Goal: Task Accomplishment & Management: Complete application form

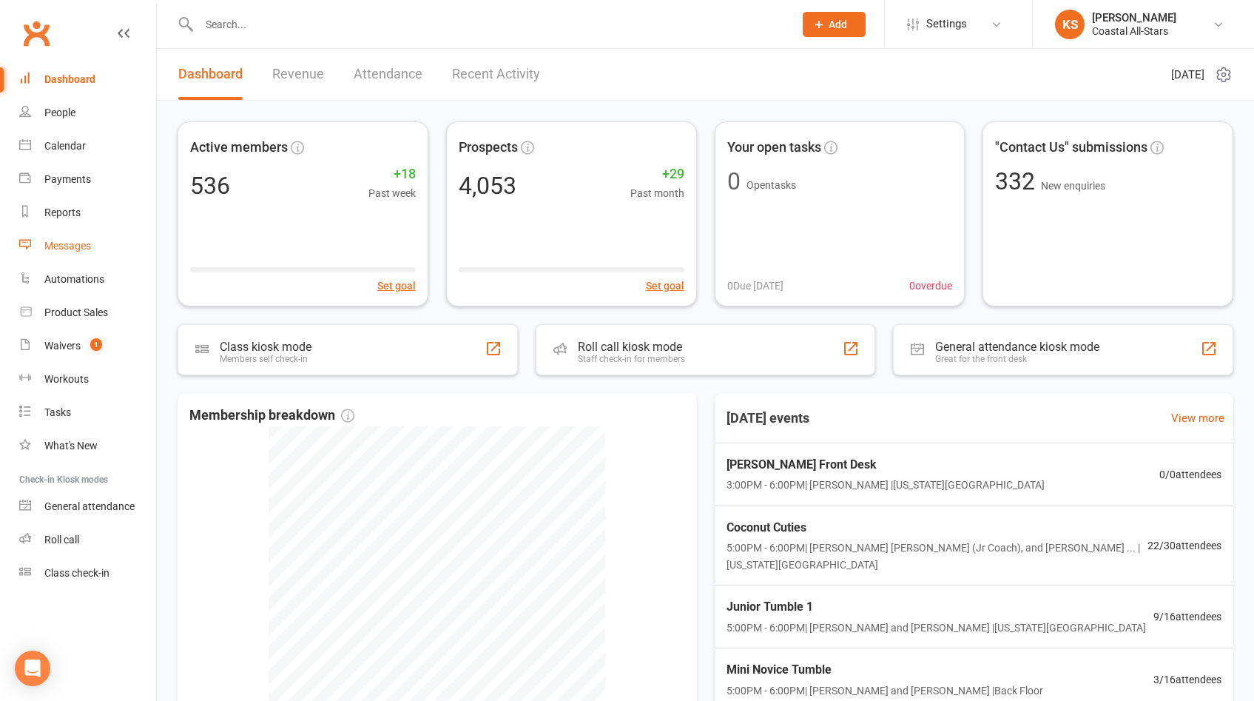
click at [72, 230] on link "Messages" at bounding box center [87, 245] width 137 height 33
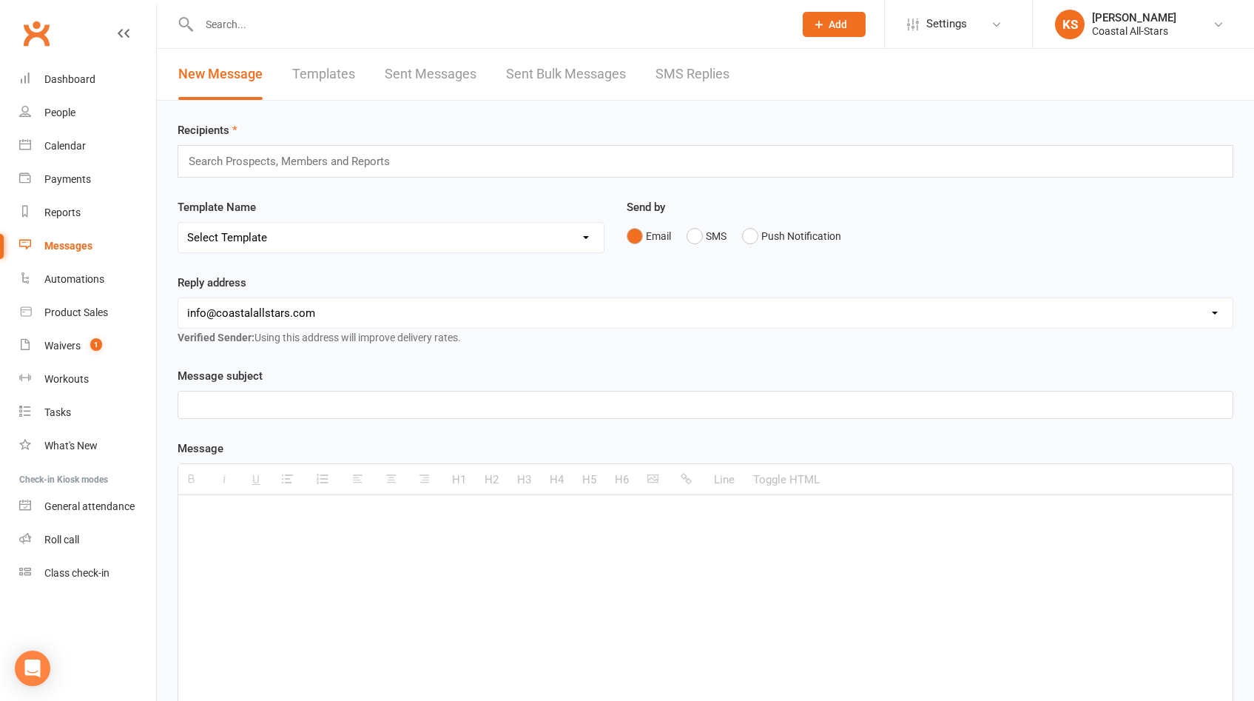
click at [449, 83] on link "Sent Messages" at bounding box center [431, 74] width 92 height 51
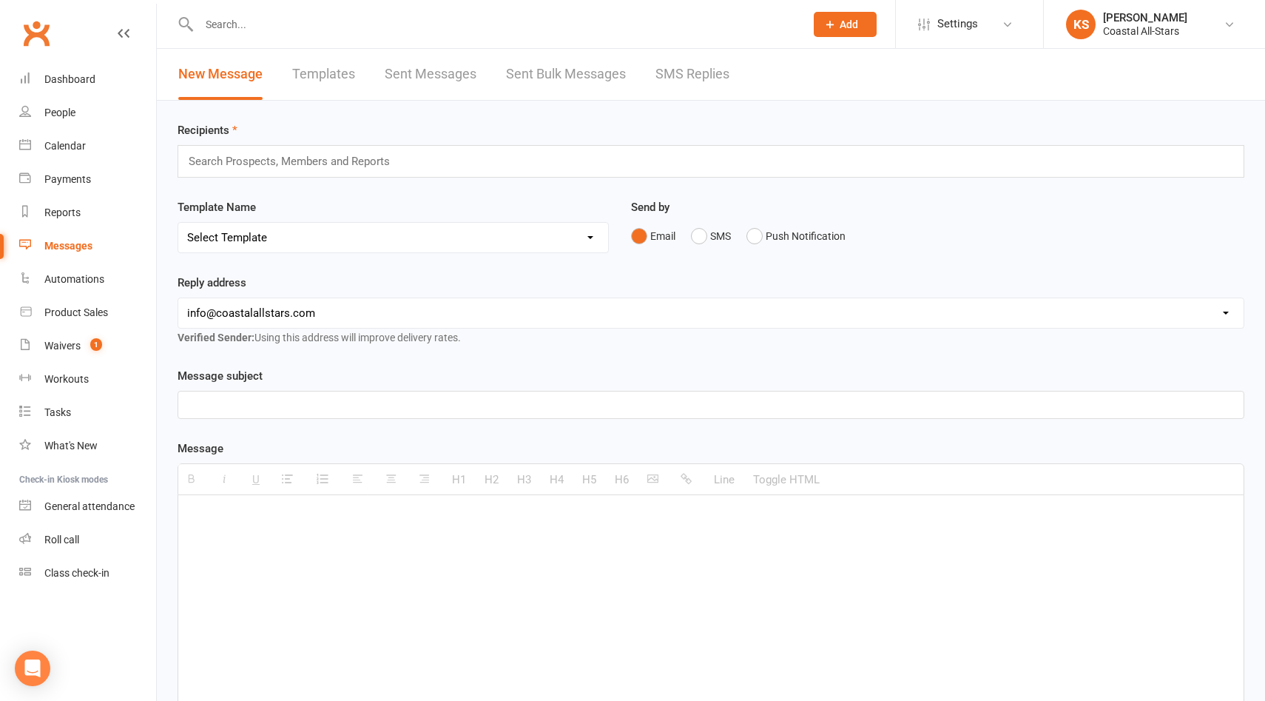
select select "100"
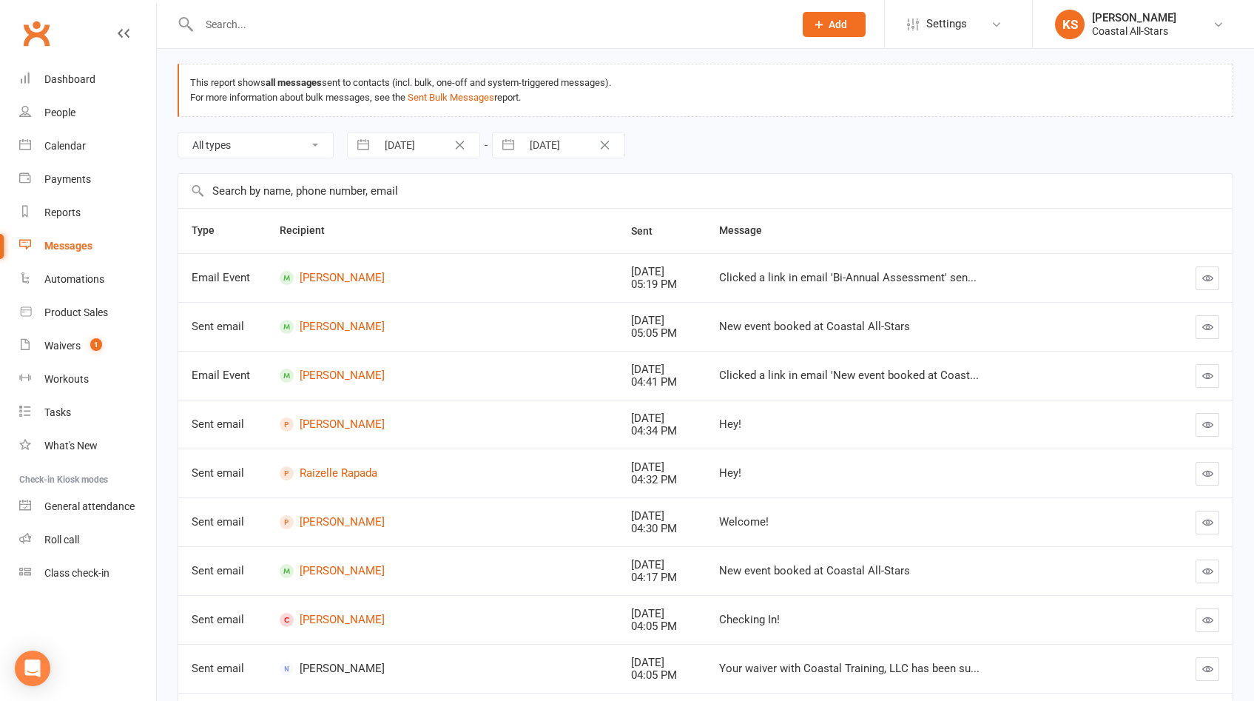
scroll to position [63, 0]
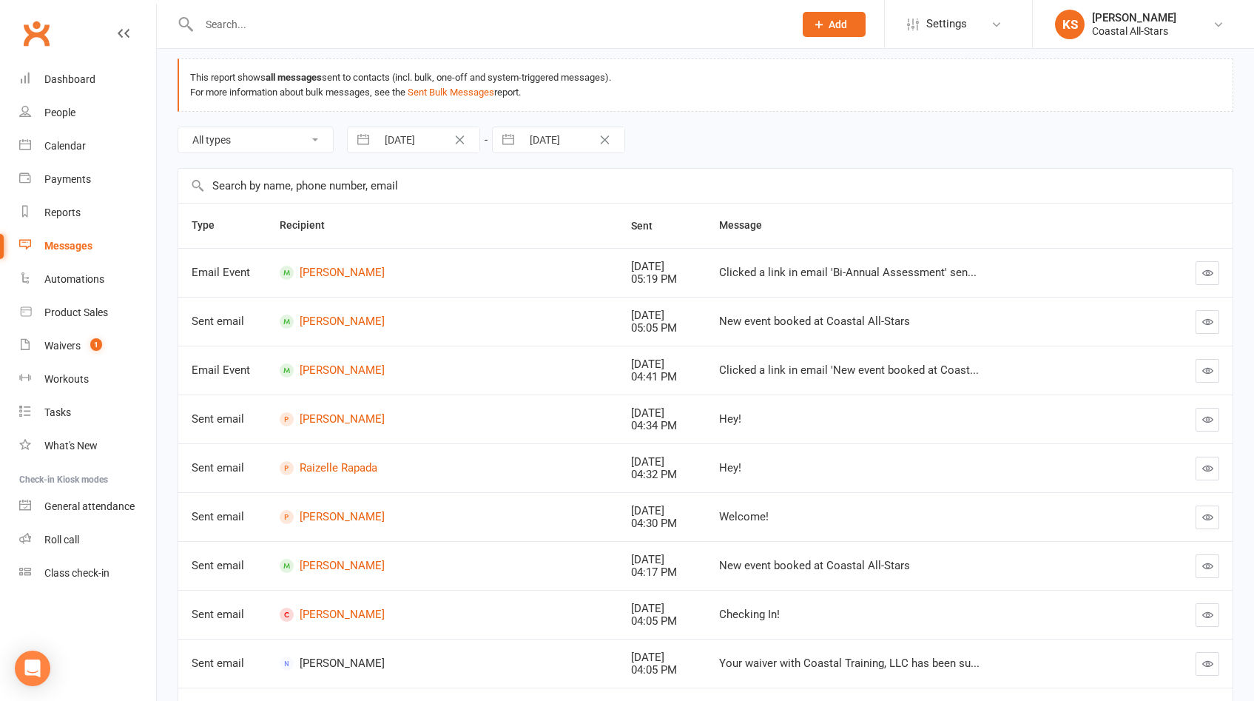
click at [1215, 274] on button "button" at bounding box center [1207, 273] width 24 height 24
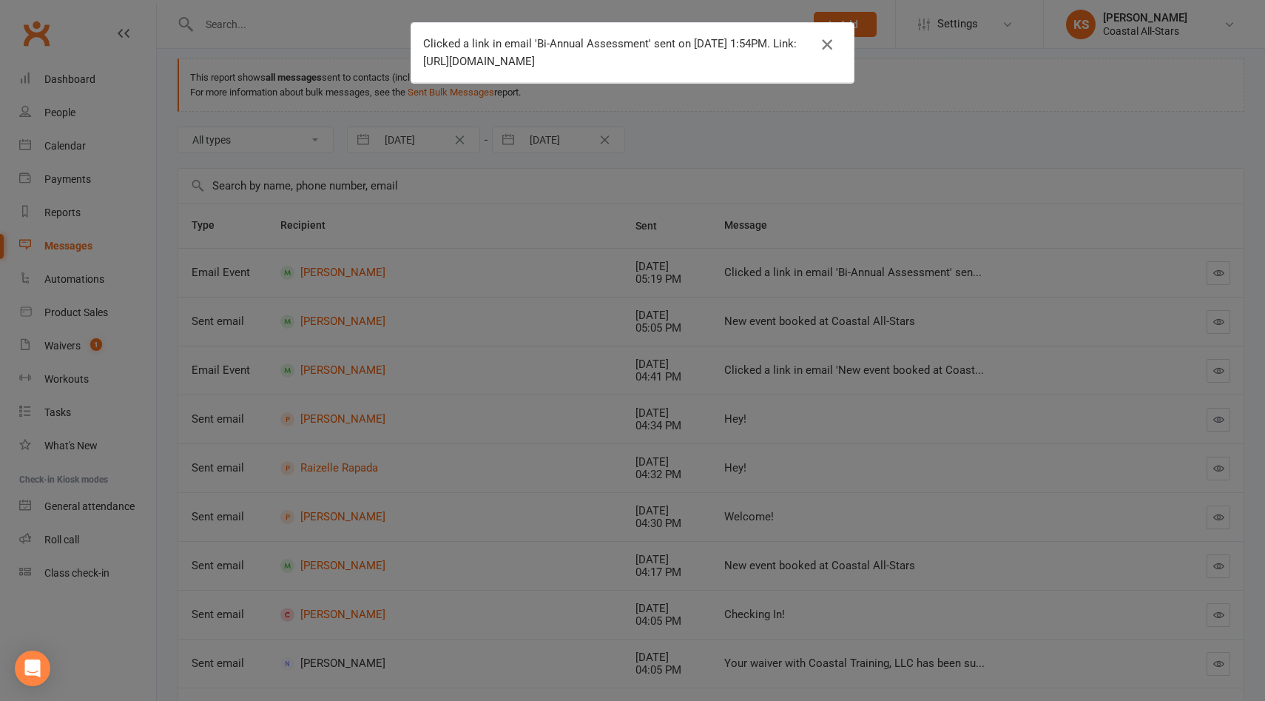
click at [821, 45] on icon "button" at bounding box center [827, 45] width 18 height 18
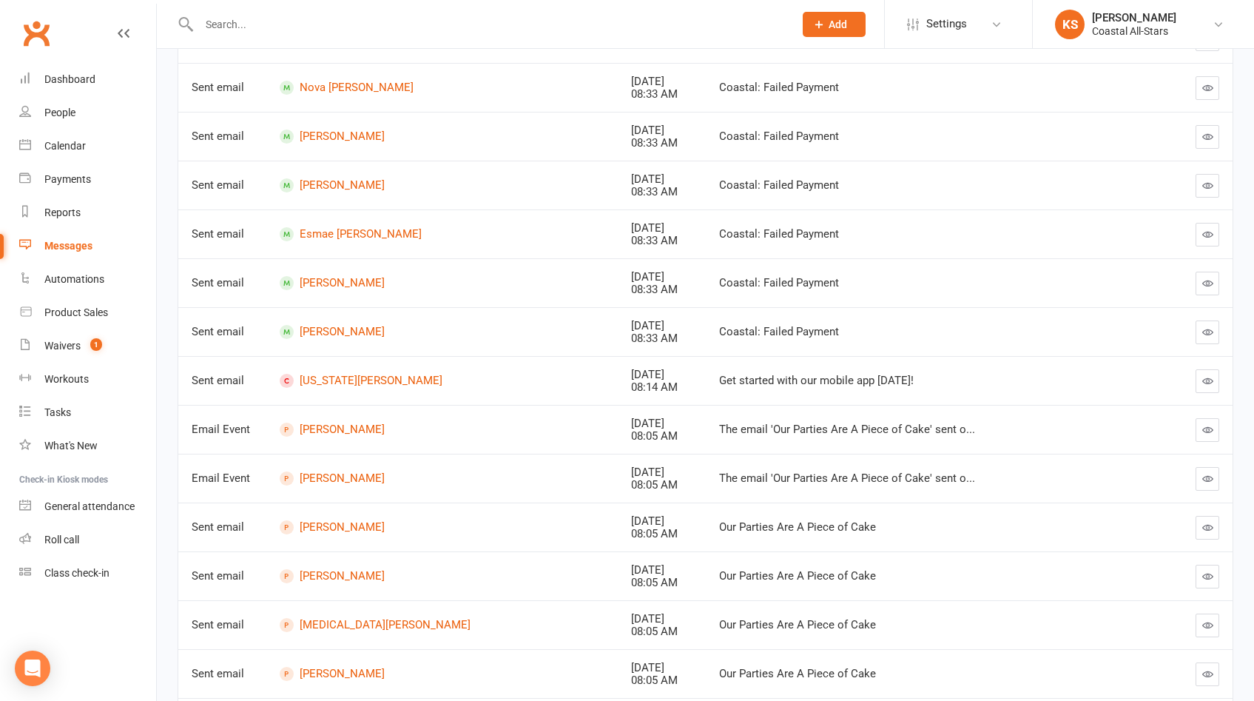
scroll to position [4631, 0]
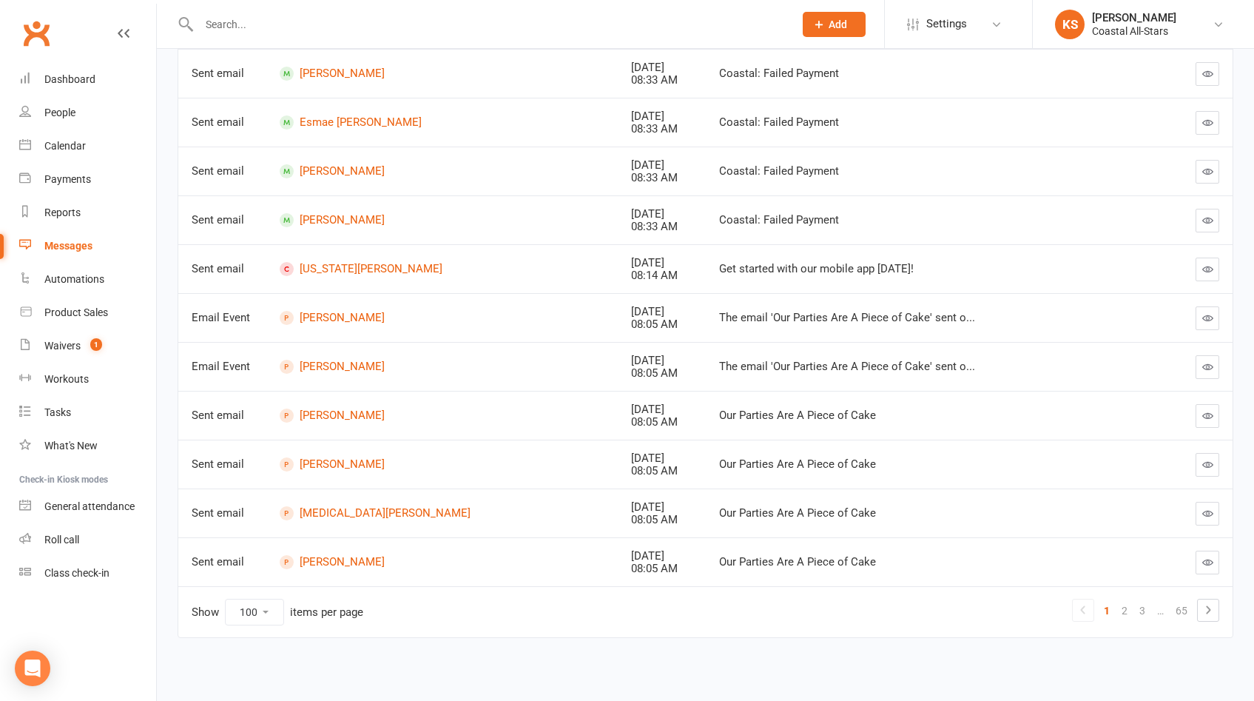
click at [492, 12] on div at bounding box center [481, 24] width 606 height 48
click at [459, 21] on input "text" at bounding box center [489, 24] width 589 height 21
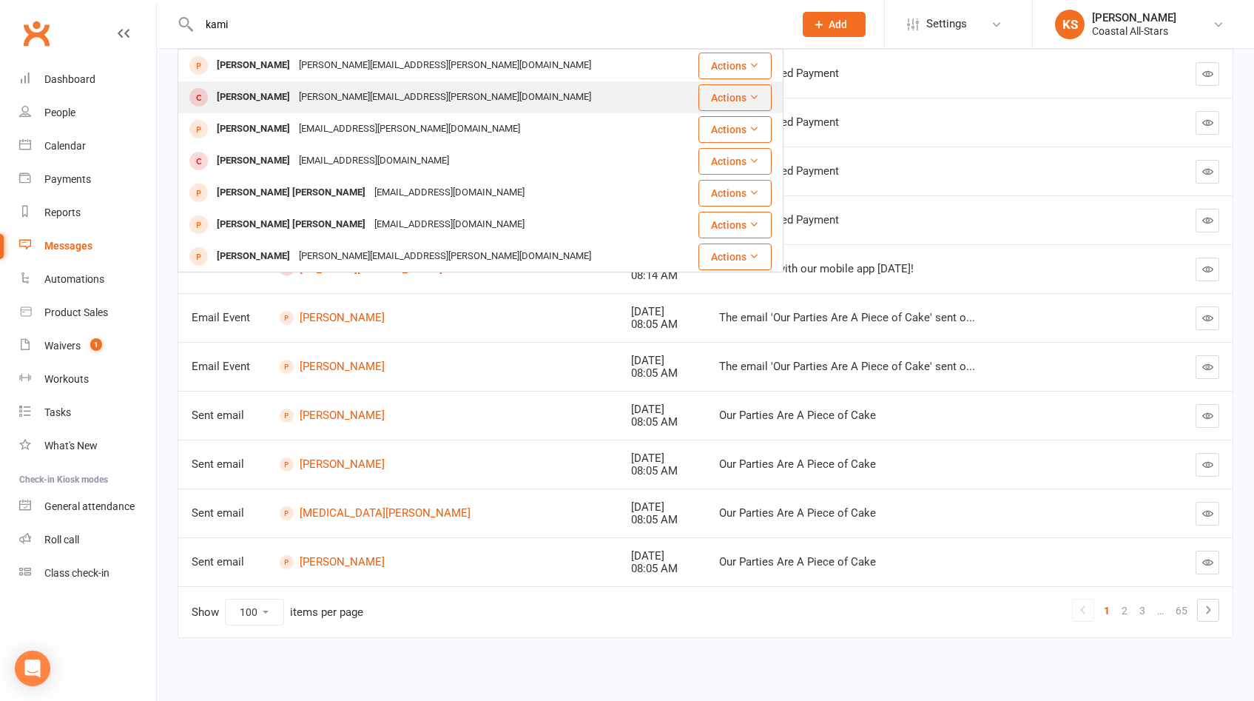
type input "kami"
click at [436, 92] on div "[PERSON_NAME] Klovas [EMAIL_ADDRESS][PERSON_NAME][DOMAIN_NAME]" at bounding box center [430, 97] width 502 height 30
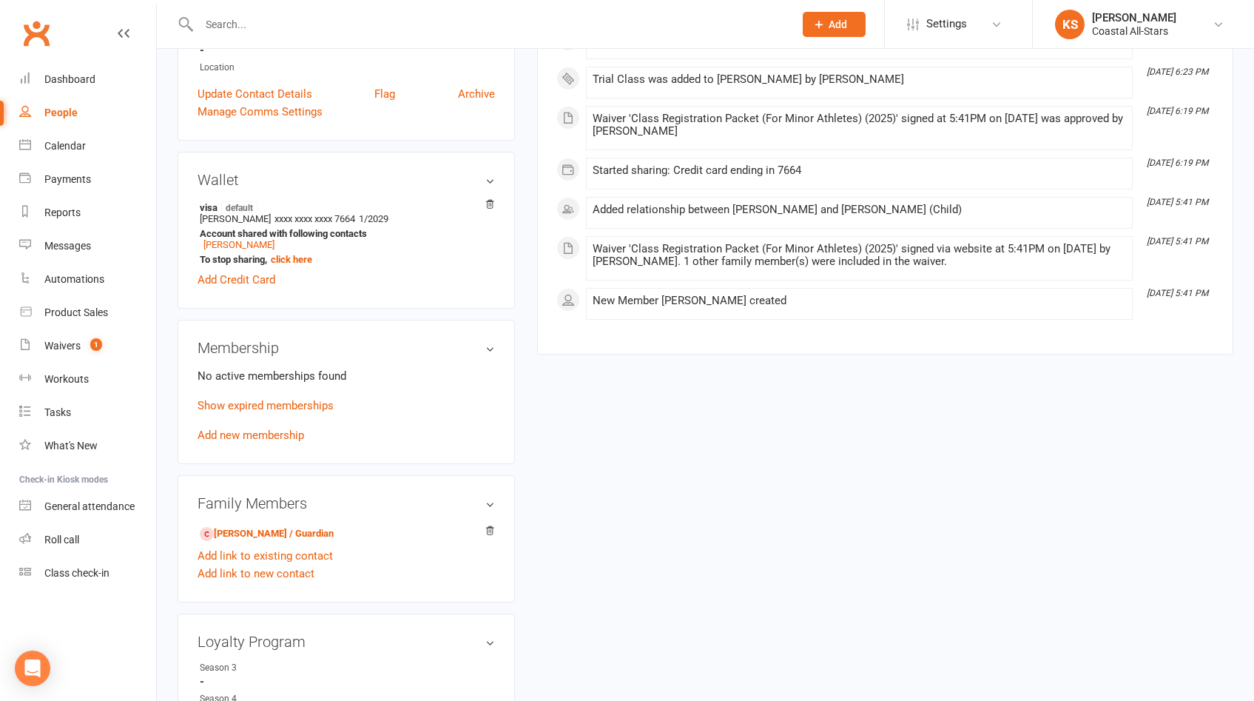
scroll to position [378, 0]
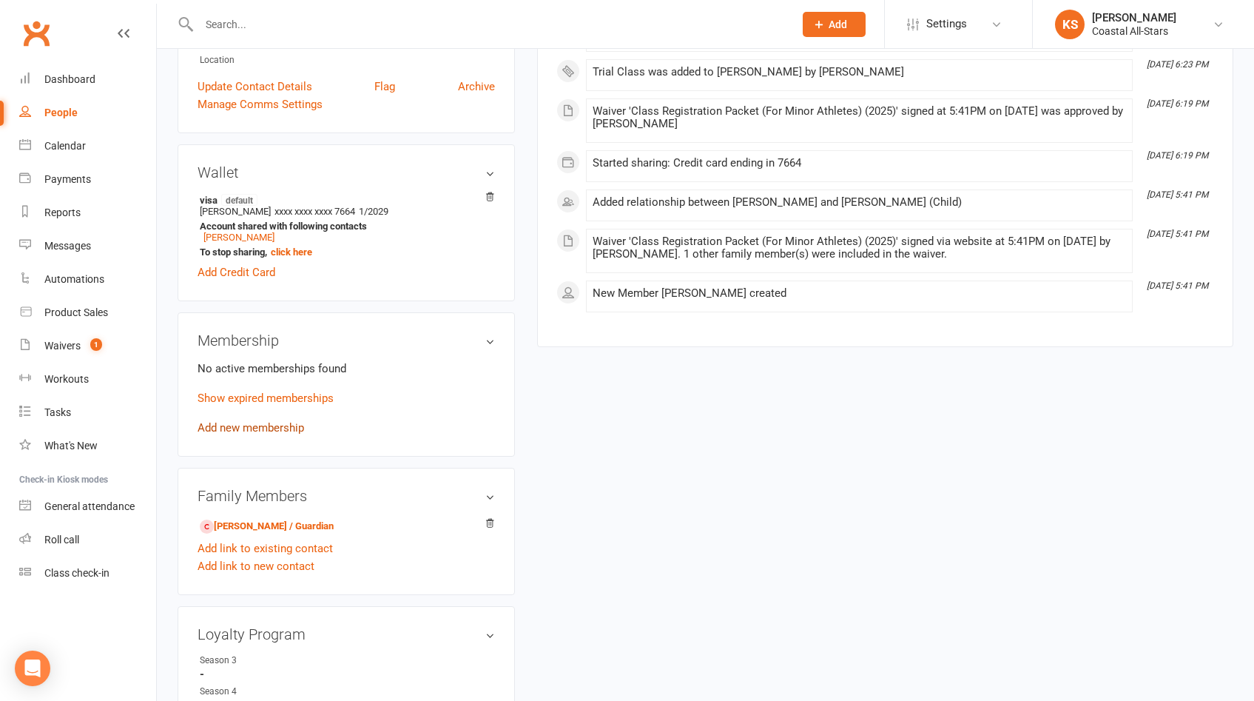
click at [275, 421] on link "Add new membership" at bounding box center [251, 427] width 107 height 13
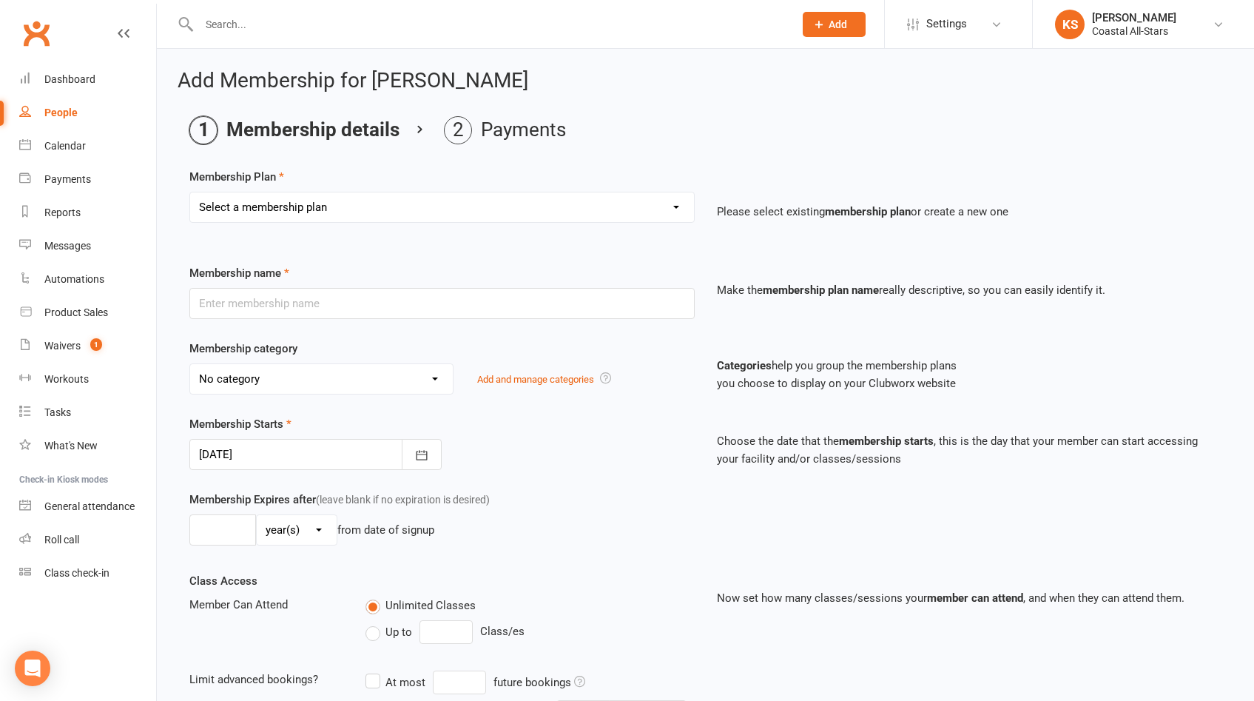
click at [477, 219] on select "Select a membership plan Create new Membership Plan Trial Class Coastal Members…" at bounding box center [442, 207] width 504 height 30
select select "2"
click at [190, 192] on select "Select a membership plan Create new Membership Plan Trial Class Coastal Members…" at bounding box center [442, 207] width 504 height 30
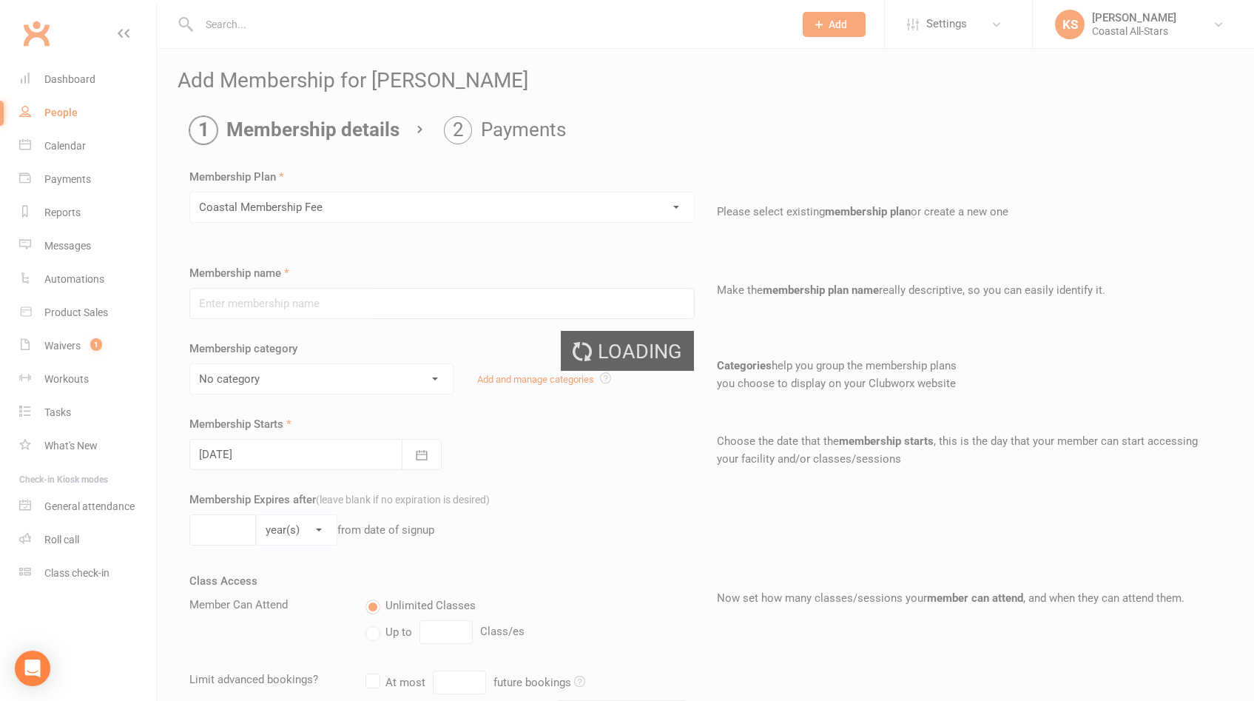
type input "Coastal Membership Fee"
select select "17"
type input "0"
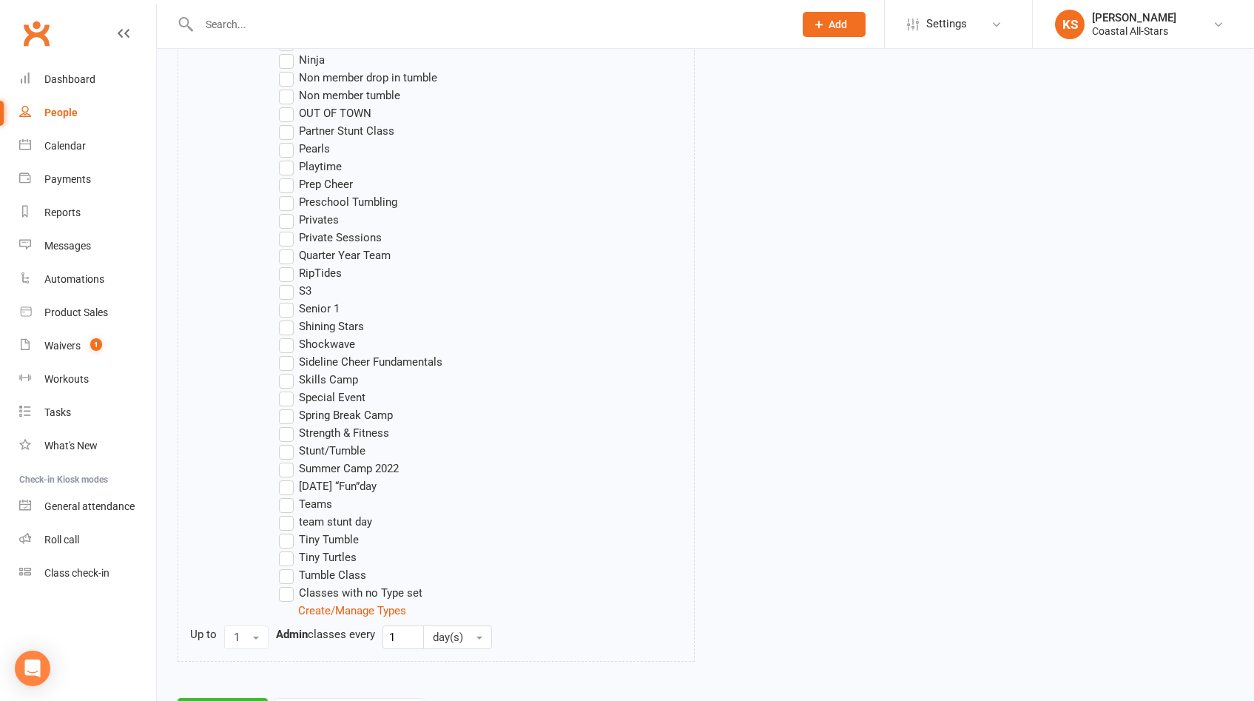
scroll to position [1200, 0]
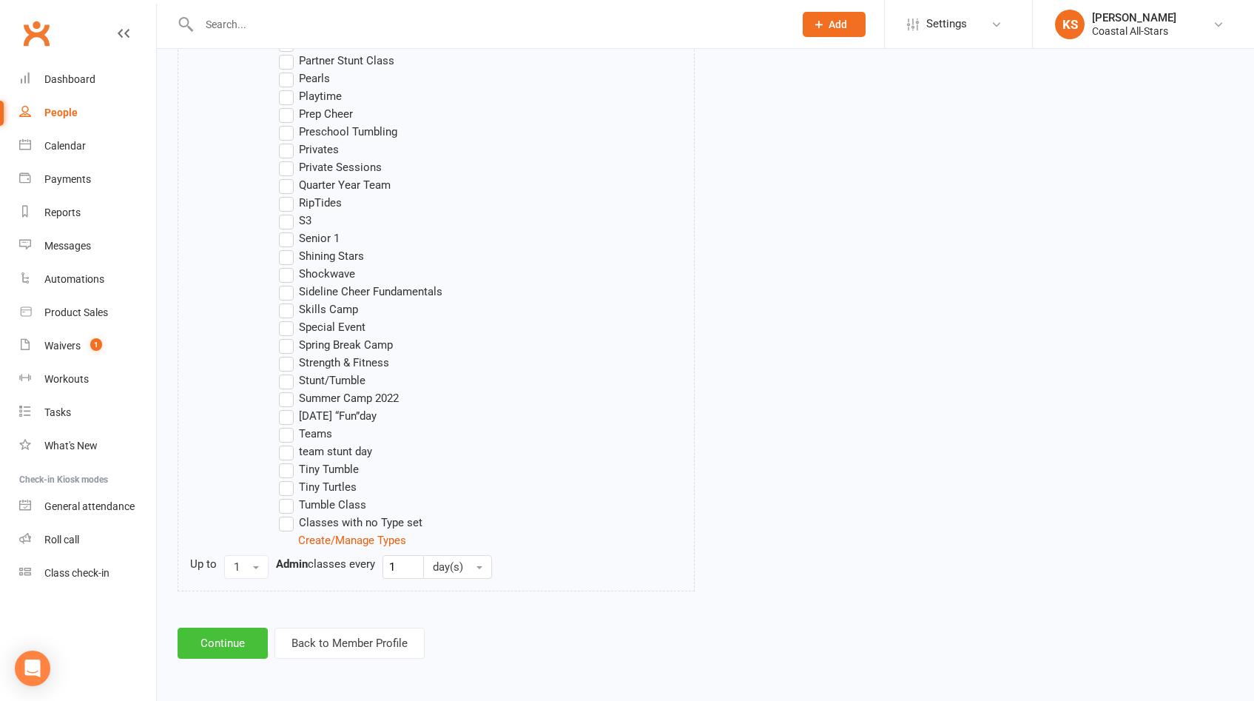
click at [226, 647] on button "Continue" at bounding box center [223, 642] width 90 height 31
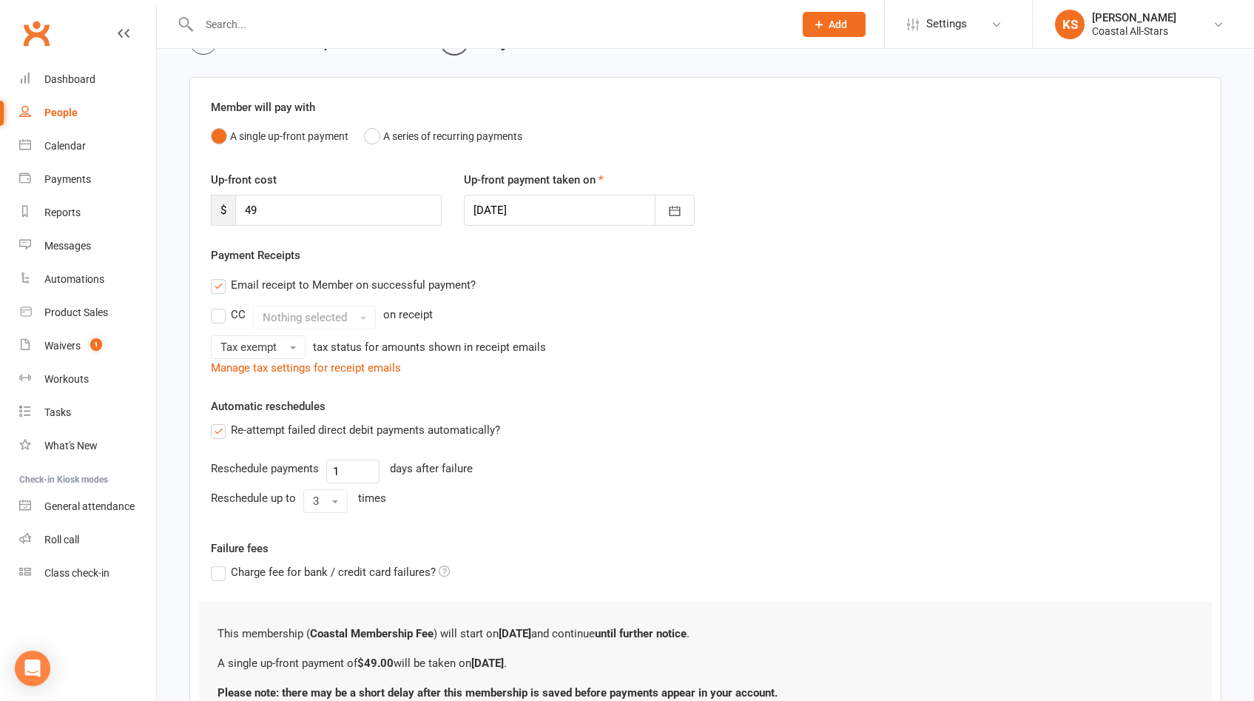
scroll to position [223, 0]
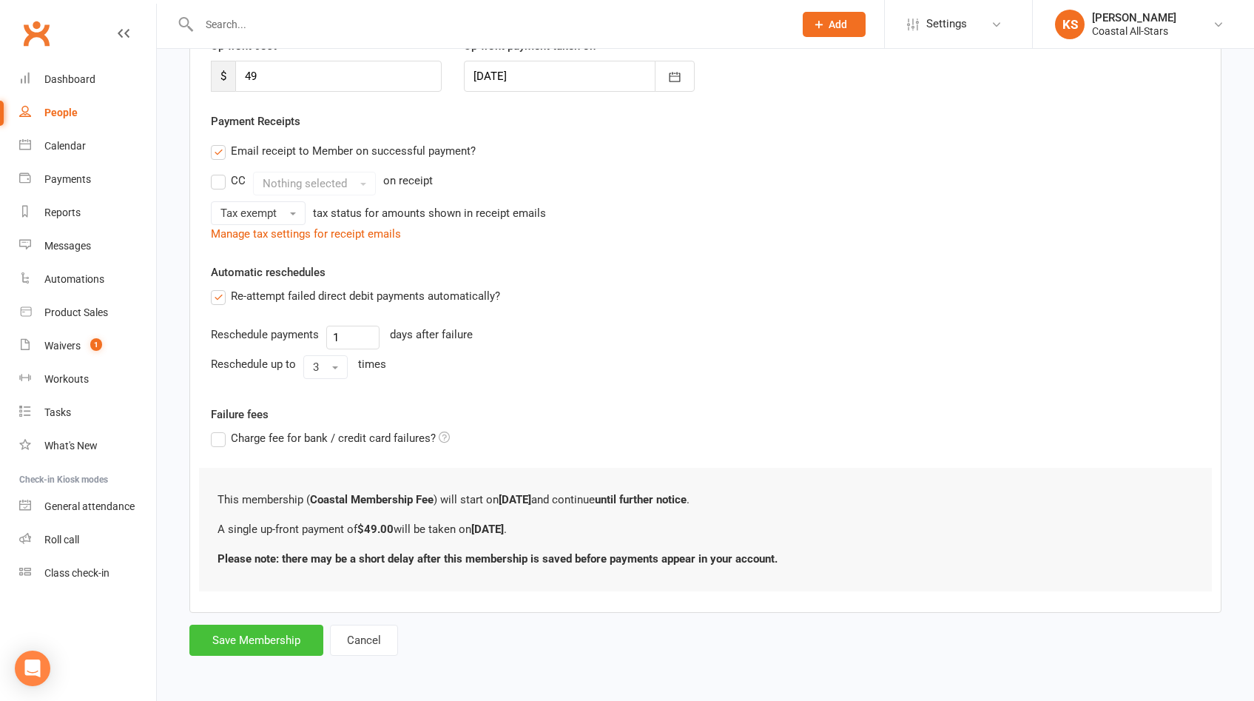
click at [249, 638] on button "Save Membership" at bounding box center [256, 639] width 134 height 31
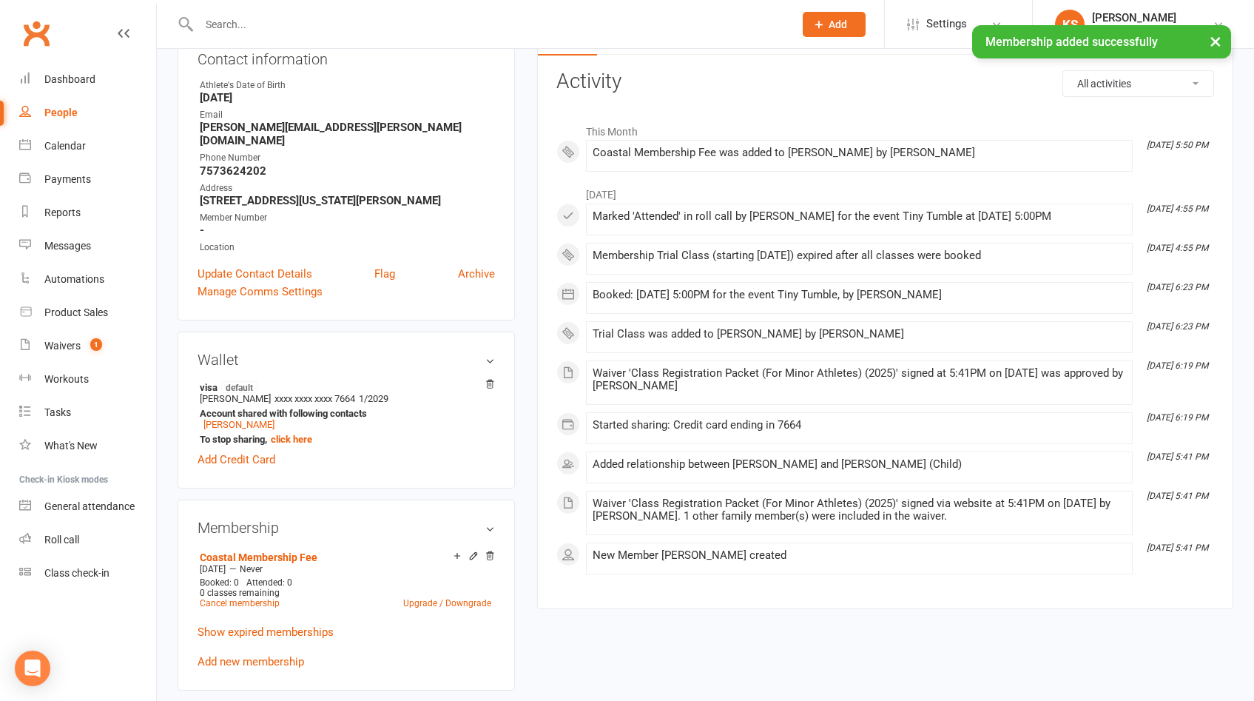
scroll to position [219, 0]
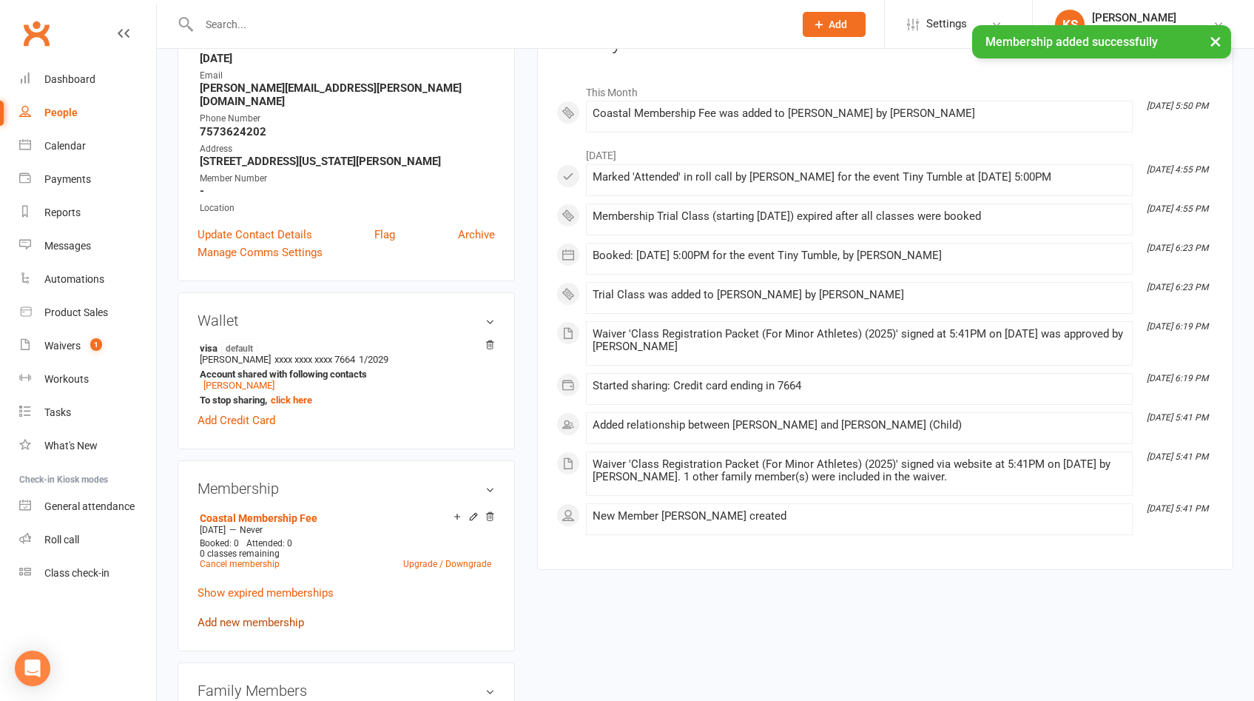
click at [274, 615] on link "Add new membership" at bounding box center [251, 621] width 107 height 13
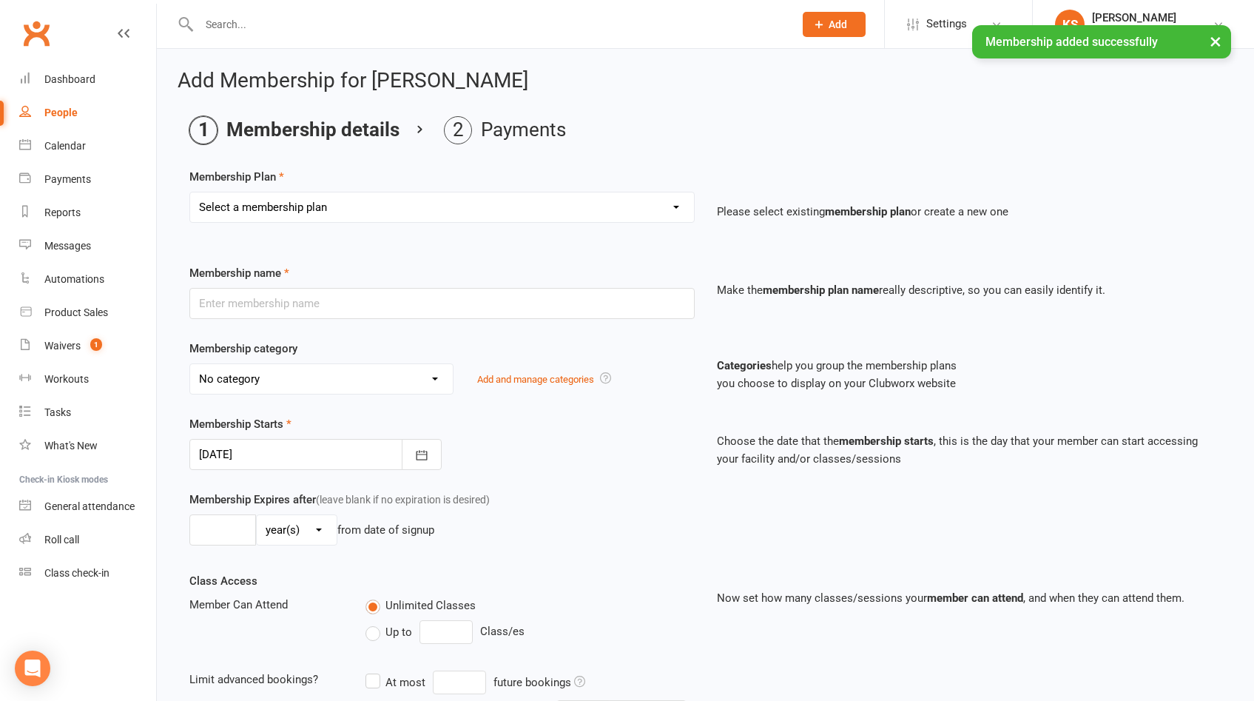
click at [370, 219] on select "Select a membership plan Create new Membership Plan Trial Class Coastal Members…" at bounding box center [442, 207] width 504 height 30
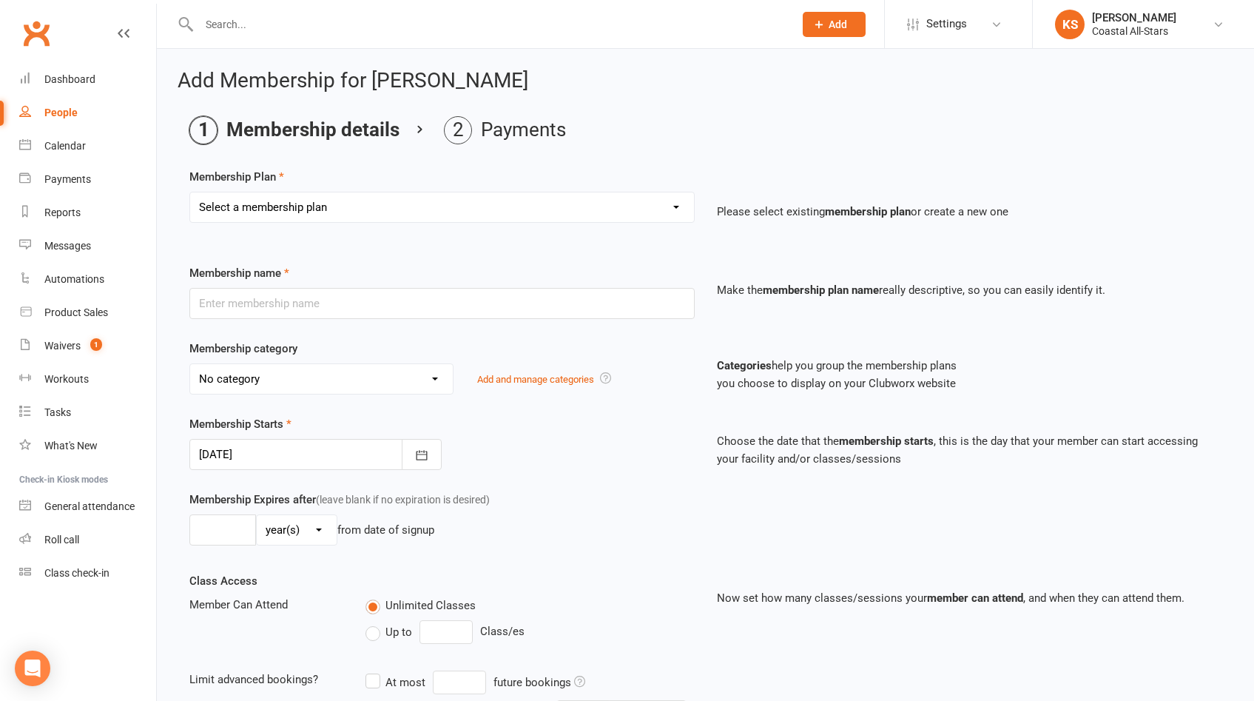
select select "14"
click at [190, 192] on select "Select a membership plan Create new Membership Plan Trial Class Coastal Members…" at bounding box center [442, 207] width 504 height 30
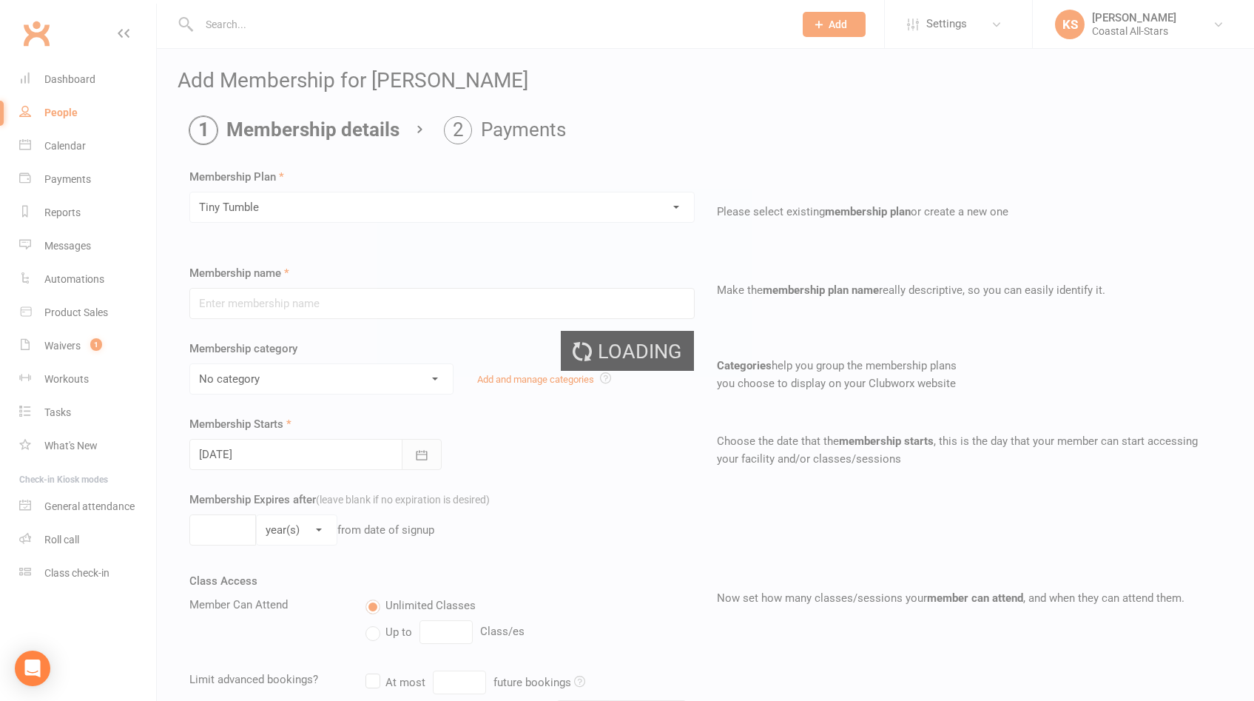
type input "Tiny Tumble"
select select "3"
type input "12"
select select "2"
type input "1"
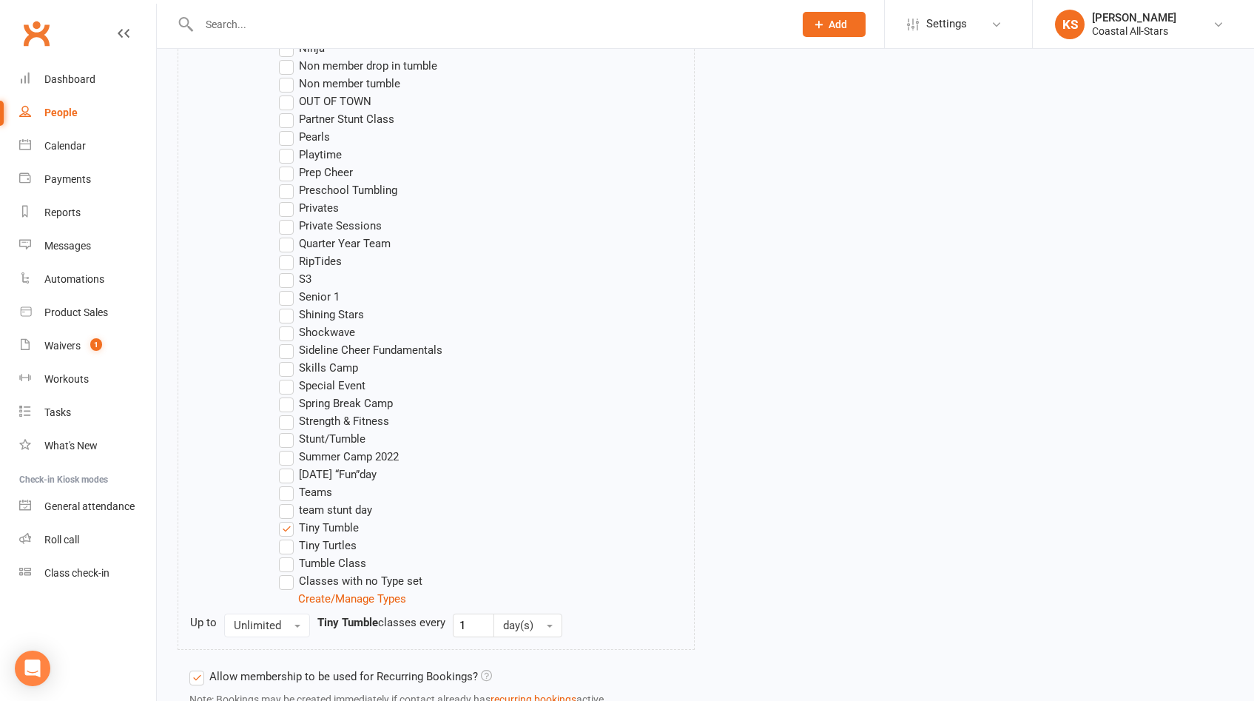
scroll to position [1295, 0]
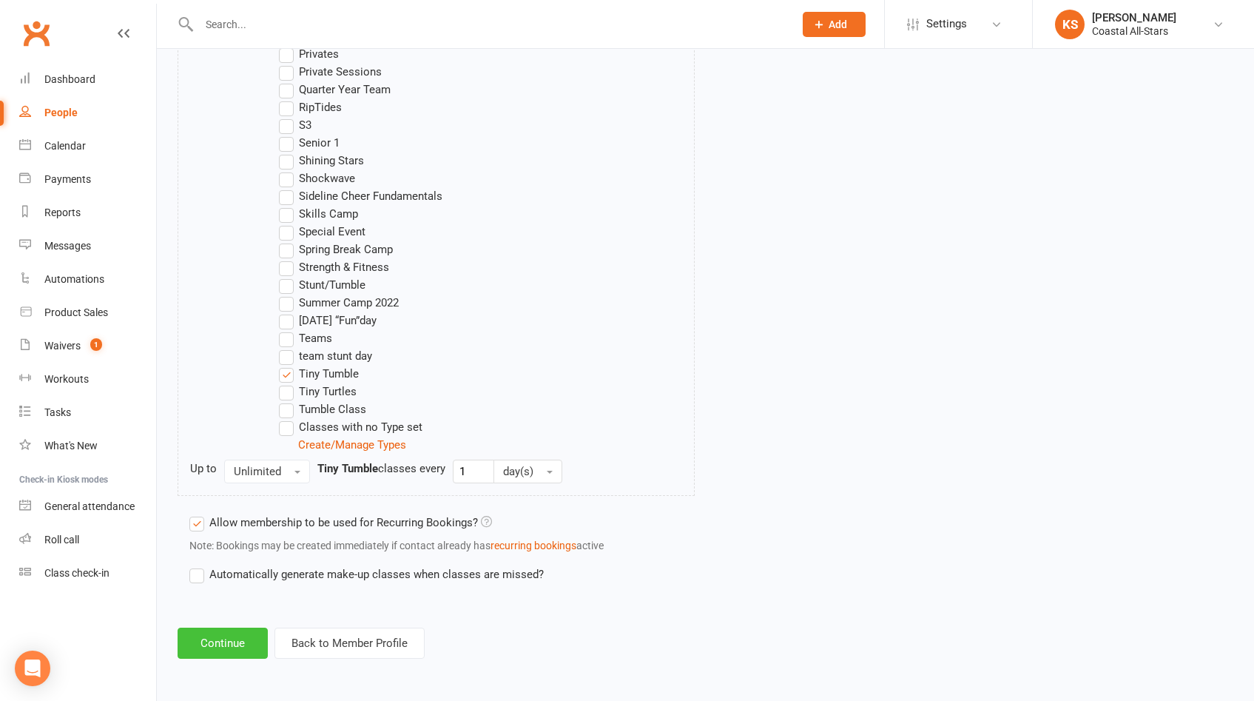
click at [239, 645] on button "Continue" at bounding box center [223, 642] width 90 height 31
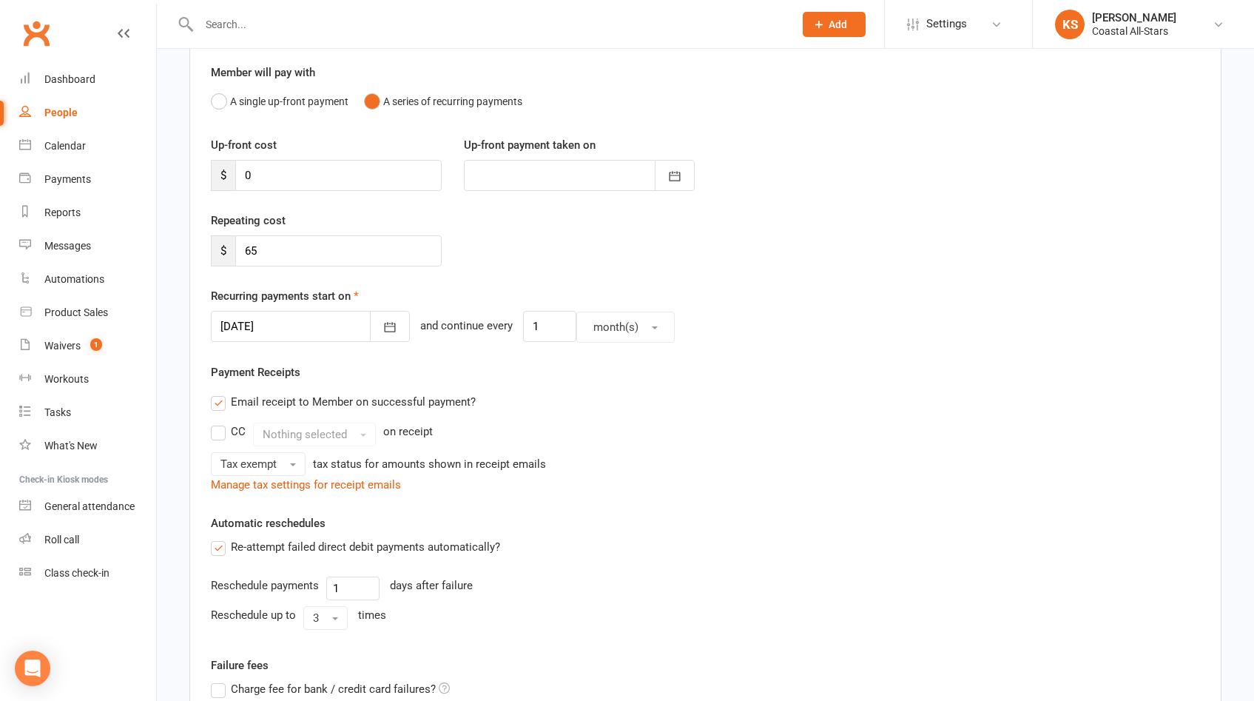
scroll to position [375, 0]
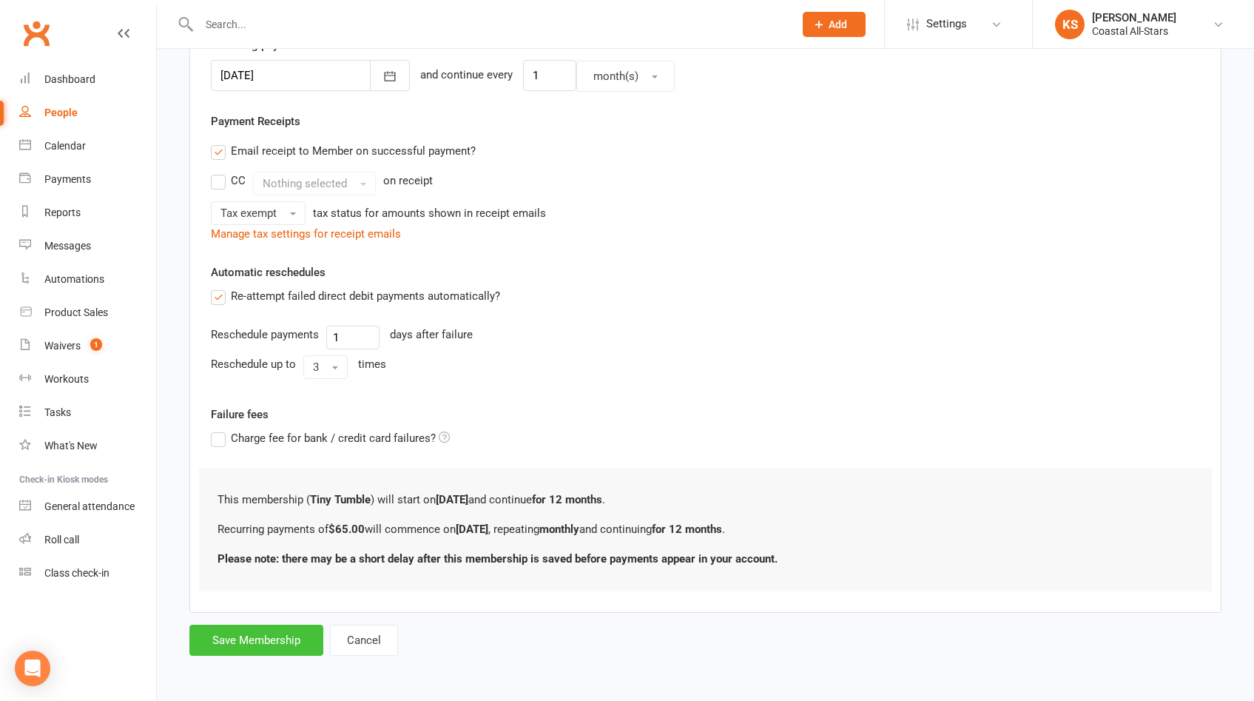
click at [258, 635] on button "Save Membership" at bounding box center [256, 639] width 134 height 31
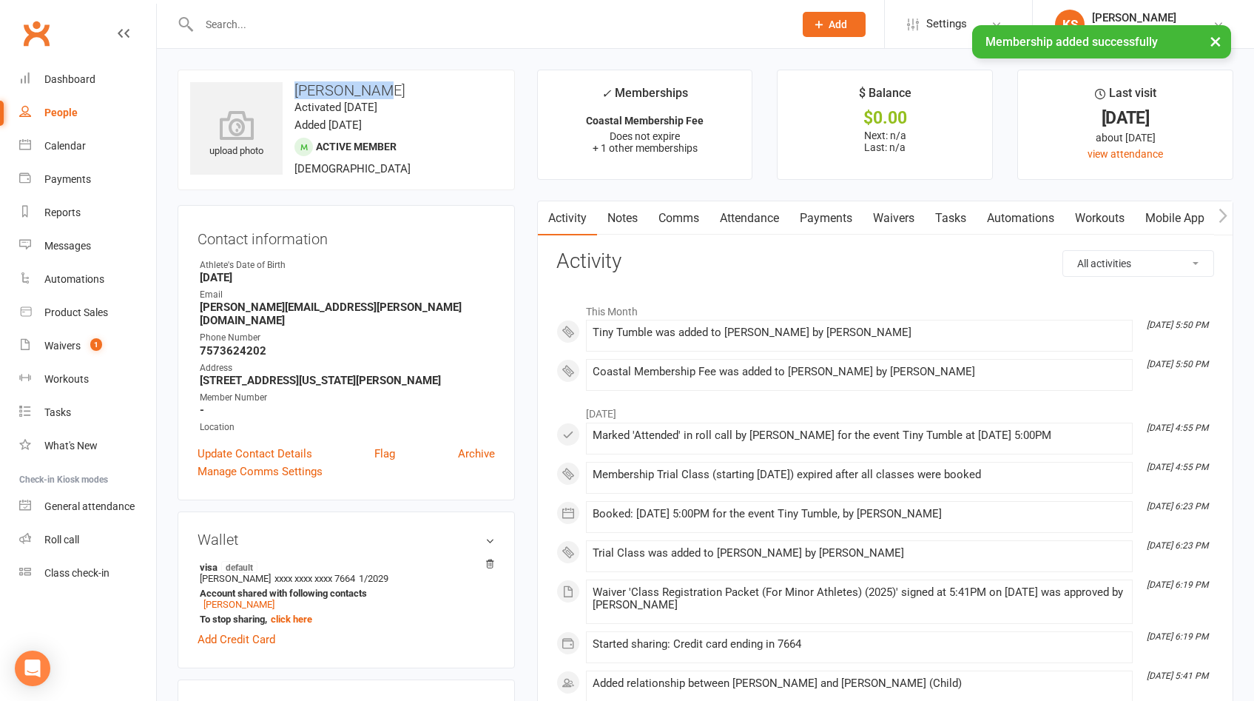
drag, startPoint x: 396, startPoint y: 95, endPoint x: 292, endPoint y: 90, distance: 104.5
click at [291, 90] on h3 "[PERSON_NAME]" at bounding box center [346, 90] width 312 height 16
copy h3 "[PERSON_NAME]"
click at [1174, 217] on link "Mobile App" at bounding box center [1175, 218] width 80 height 34
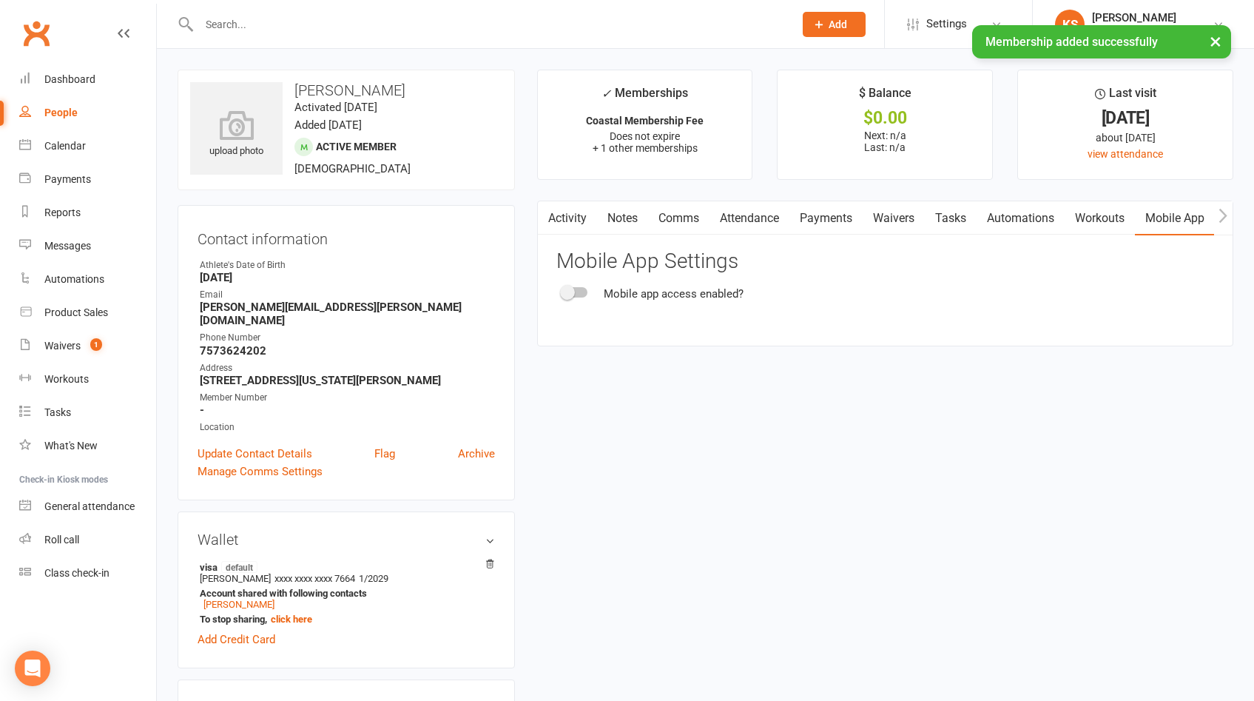
click at [571, 293] on span at bounding box center [567, 292] width 15 height 15
click at [562, 290] on input "checkbox" at bounding box center [562, 290] width 0 height 0
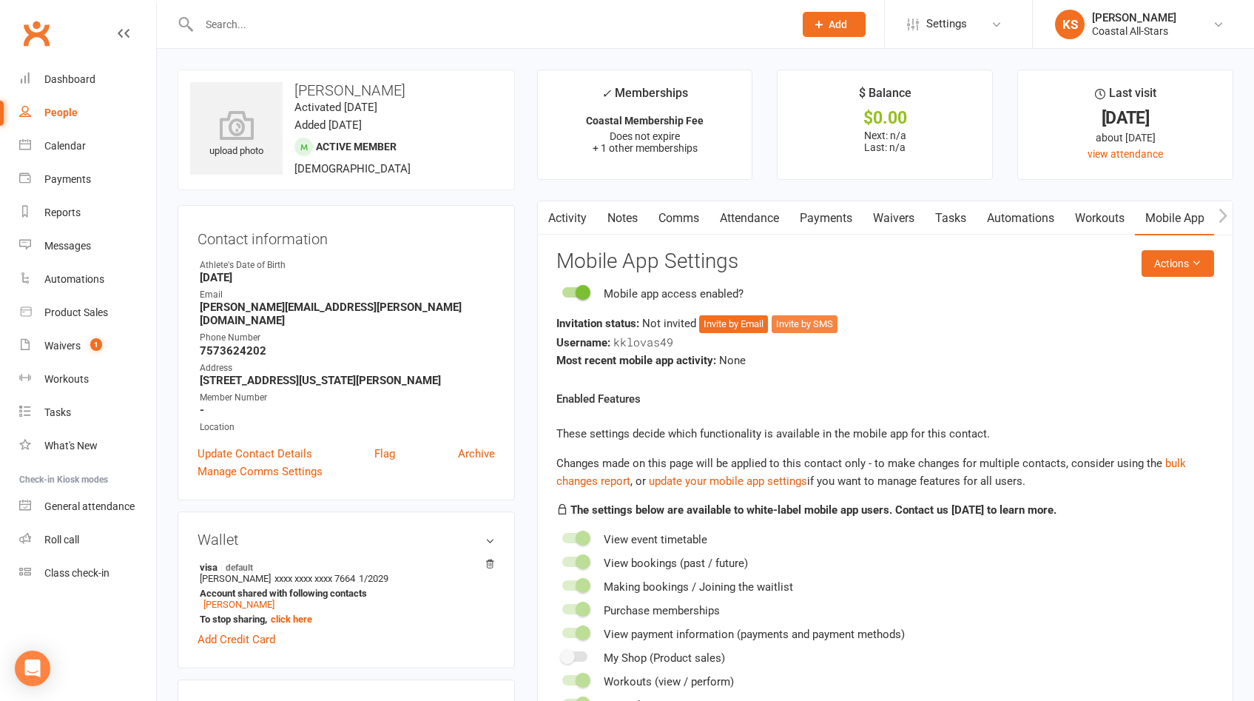
click at [794, 323] on button "Invite by SMS" at bounding box center [805, 324] width 66 height 18
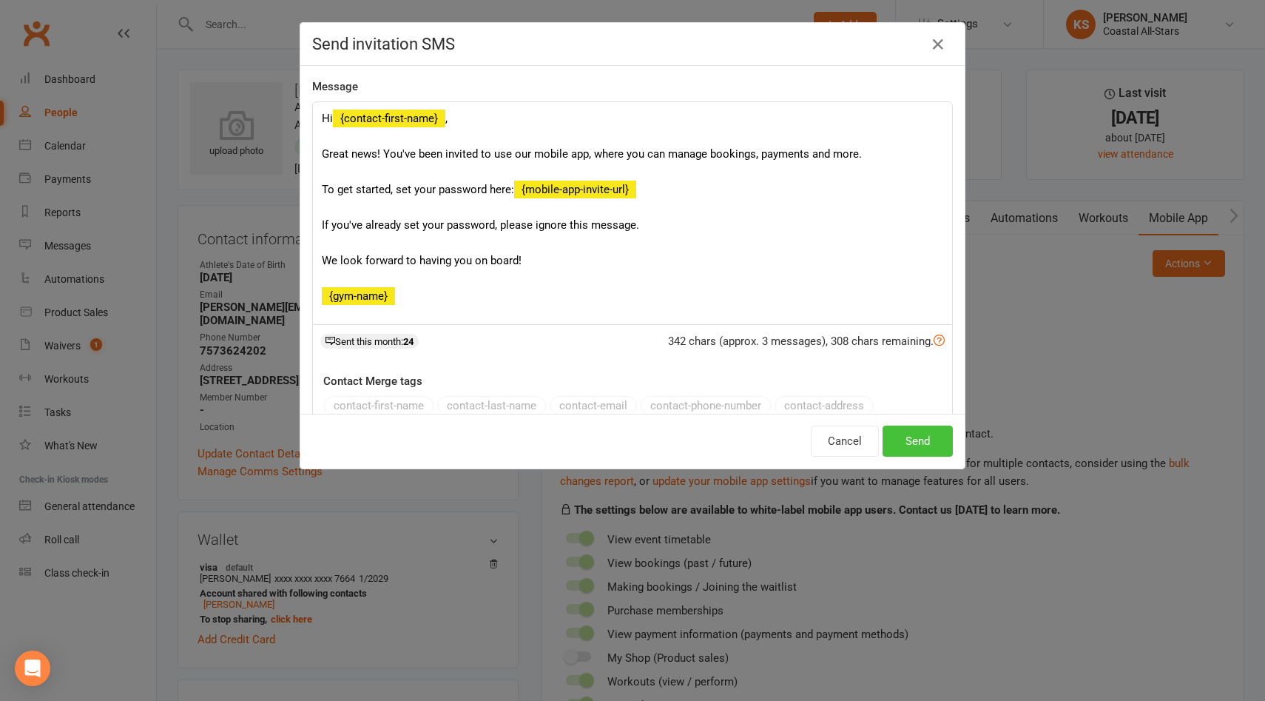
click at [900, 436] on button "Send" at bounding box center [917, 440] width 70 height 31
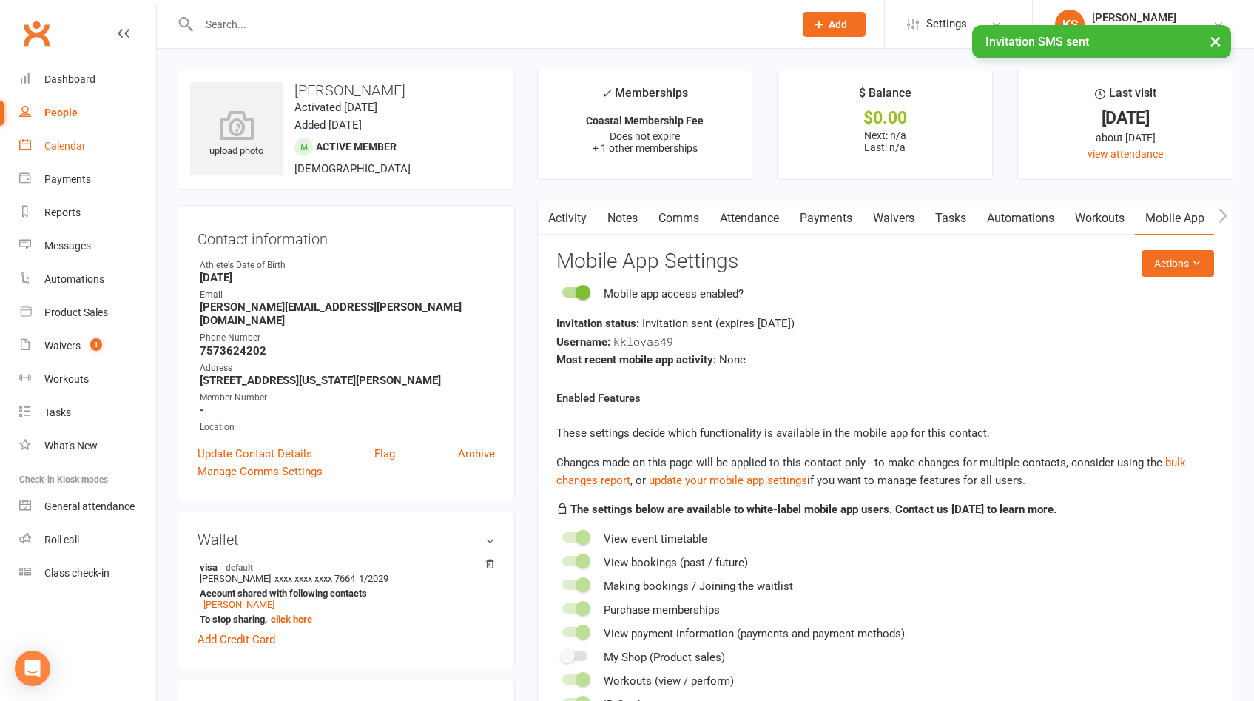
click at [72, 146] on div "Calendar" at bounding box center [64, 146] width 41 height 12
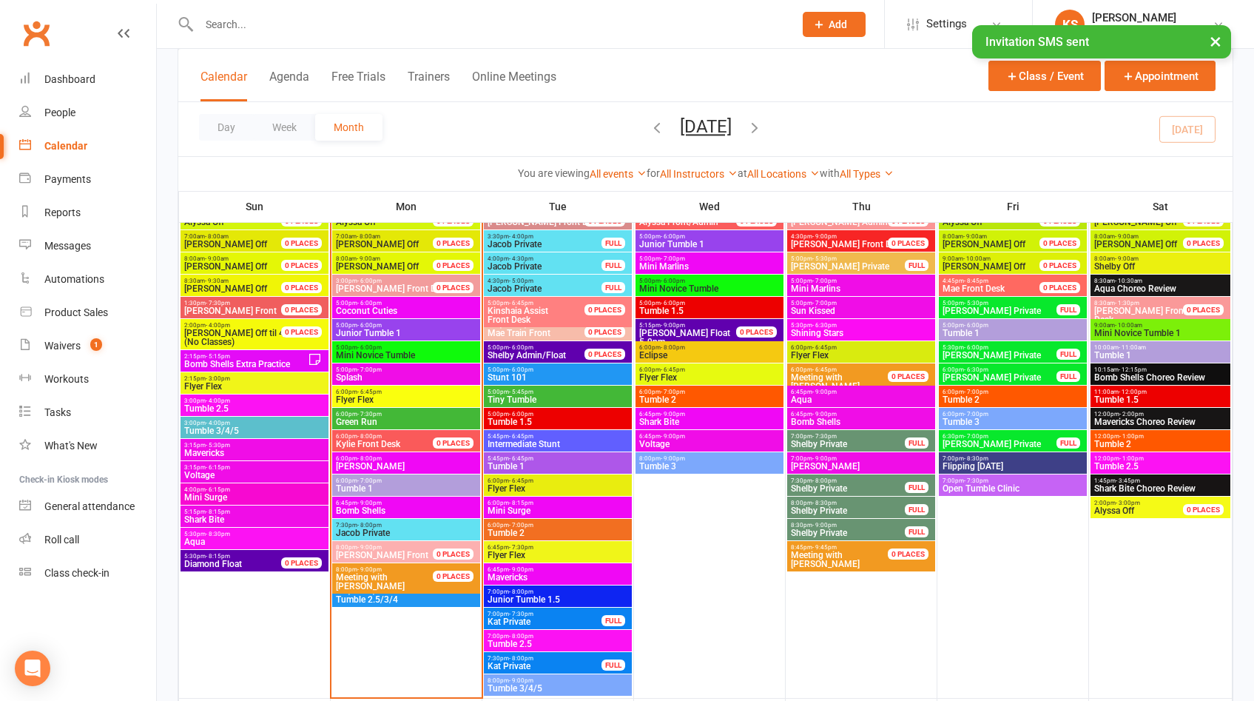
scroll to position [1230, 0]
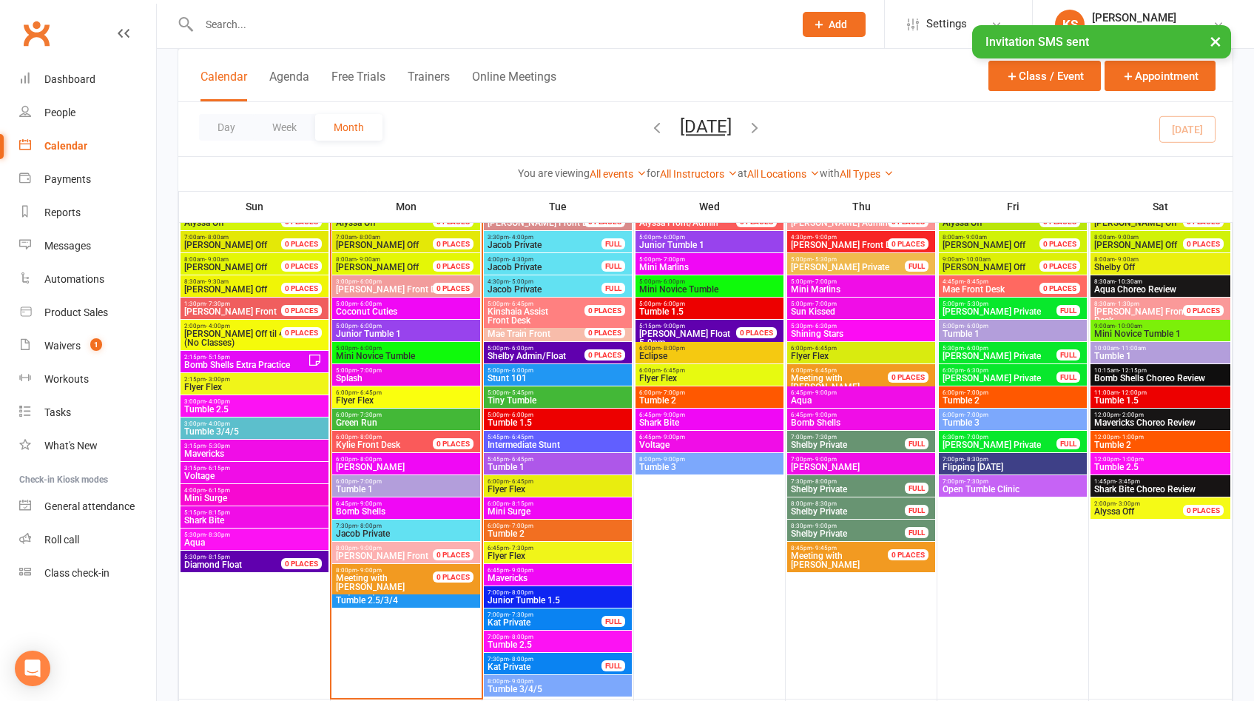
click at [565, 400] on span "Tiny Tumble" at bounding box center [558, 400] width 142 height 9
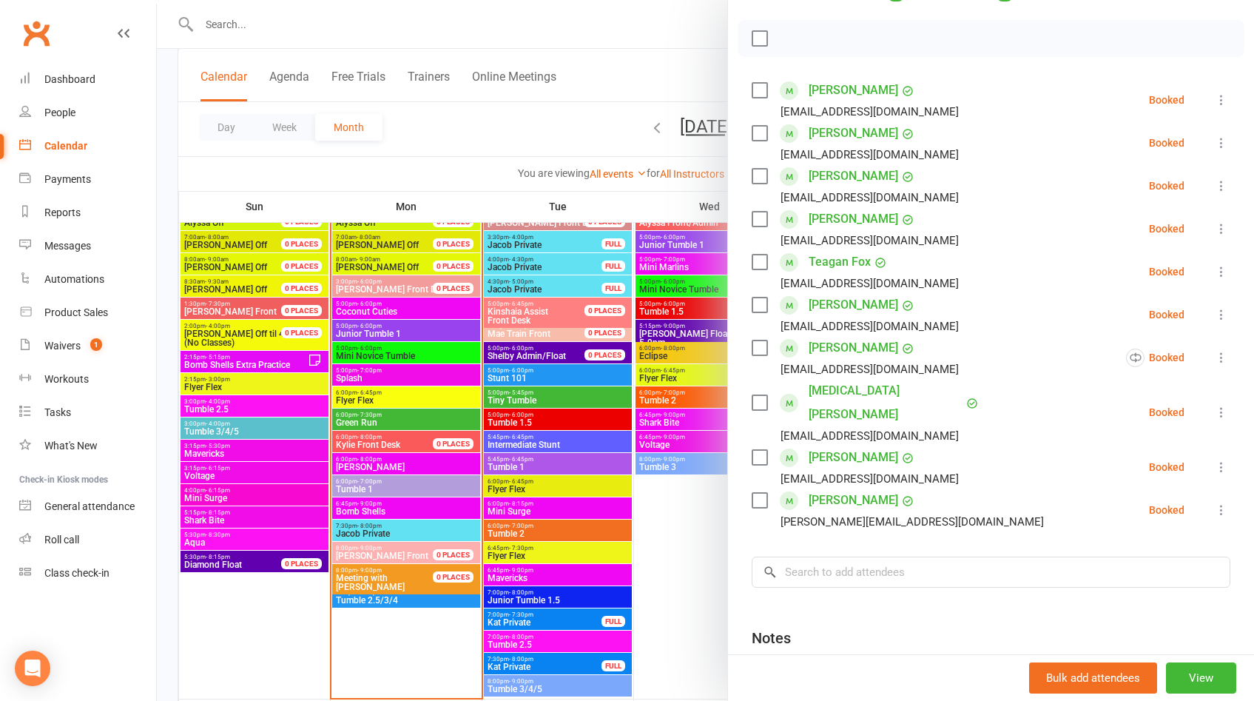
scroll to position [337, 0]
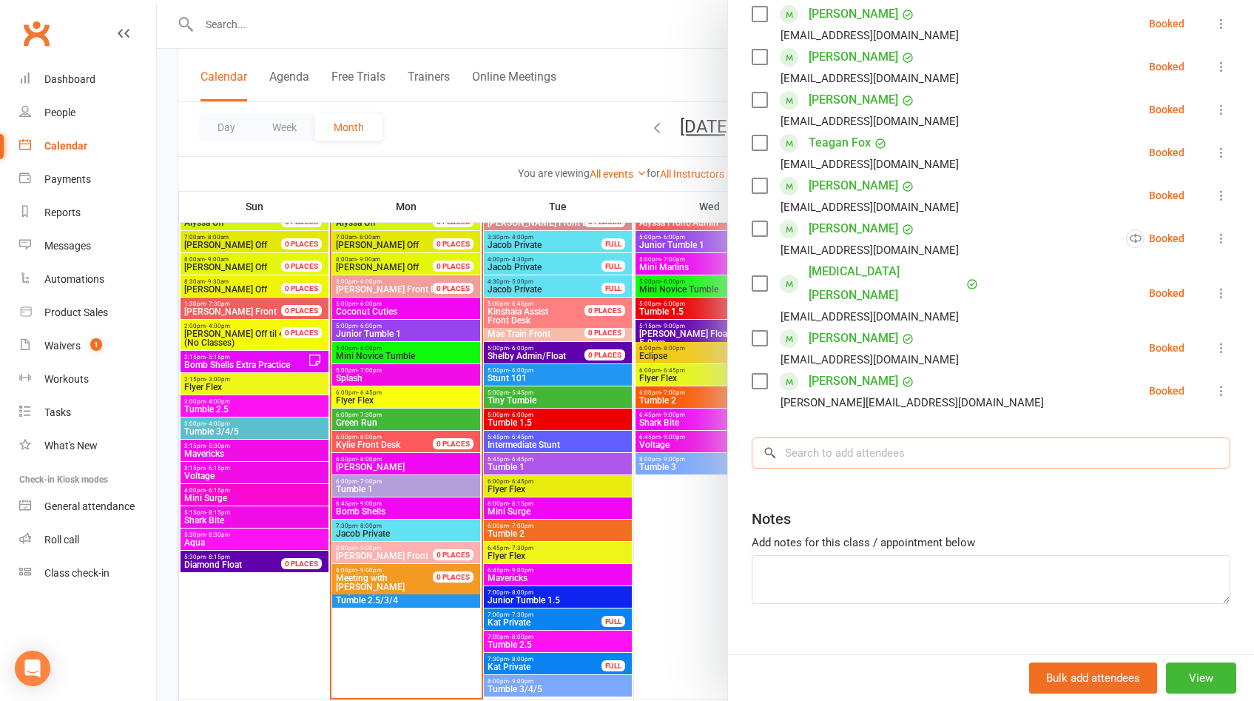
click at [911, 437] on input "search" at bounding box center [991, 452] width 479 height 31
paste input "[PERSON_NAME]"
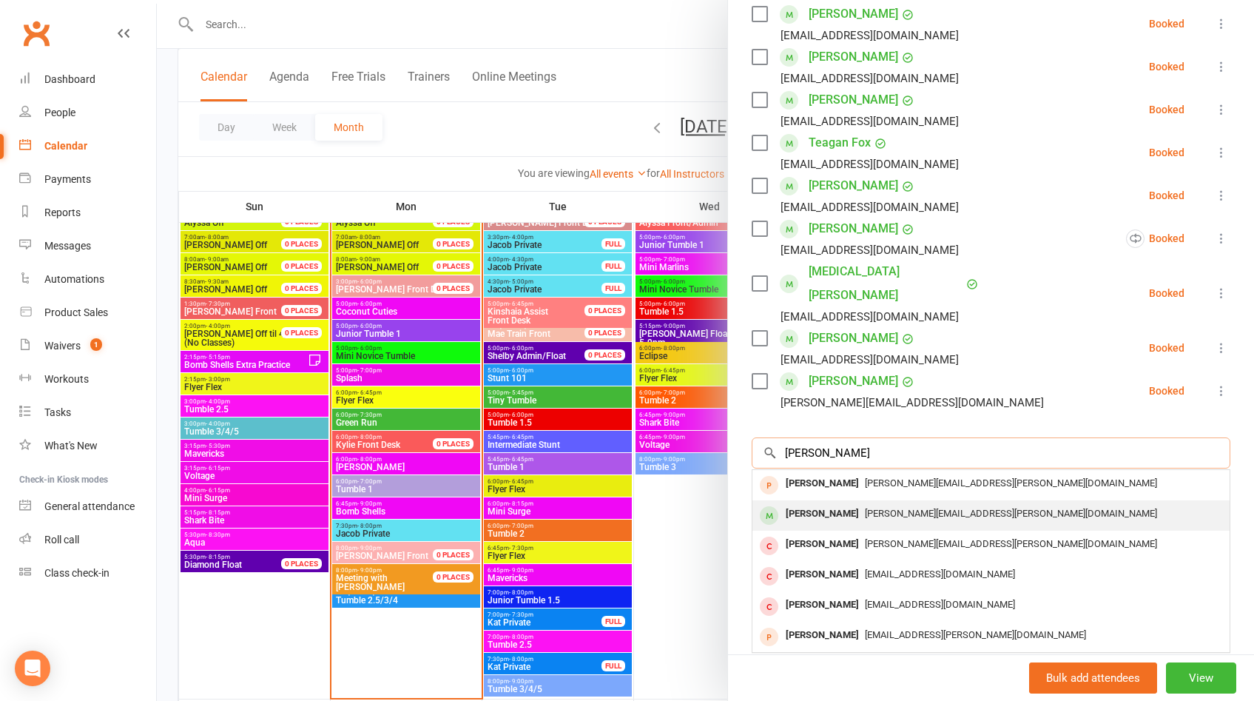
type input "[PERSON_NAME]"
click at [874, 507] on span "[PERSON_NAME][EMAIL_ADDRESS][PERSON_NAME][DOMAIN_NAME]" at bounding box center [1011, 512] width 292 height 11
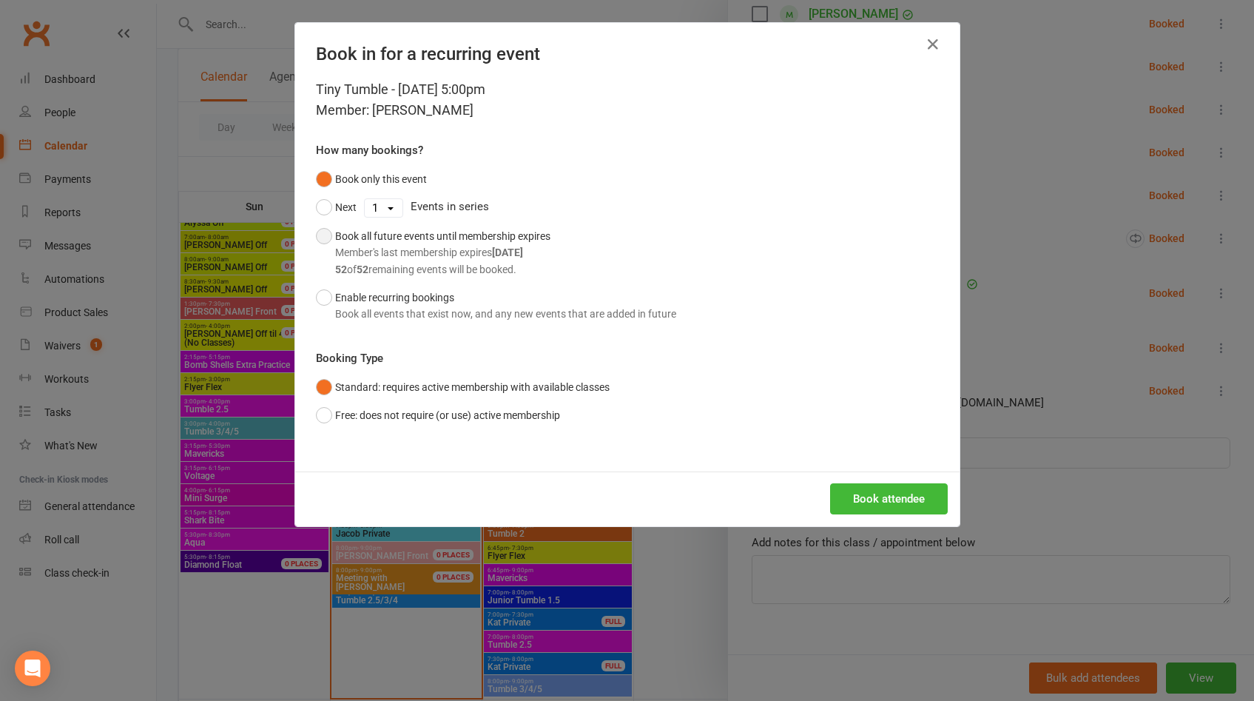
click at [356, 245] on div "Member's last membership expires [DATE]" at bounding box center [442, 252] width 215 height 16
click at [854, 490] on button "Book attendee" at bounding box center [889, 498] width 118 height 31
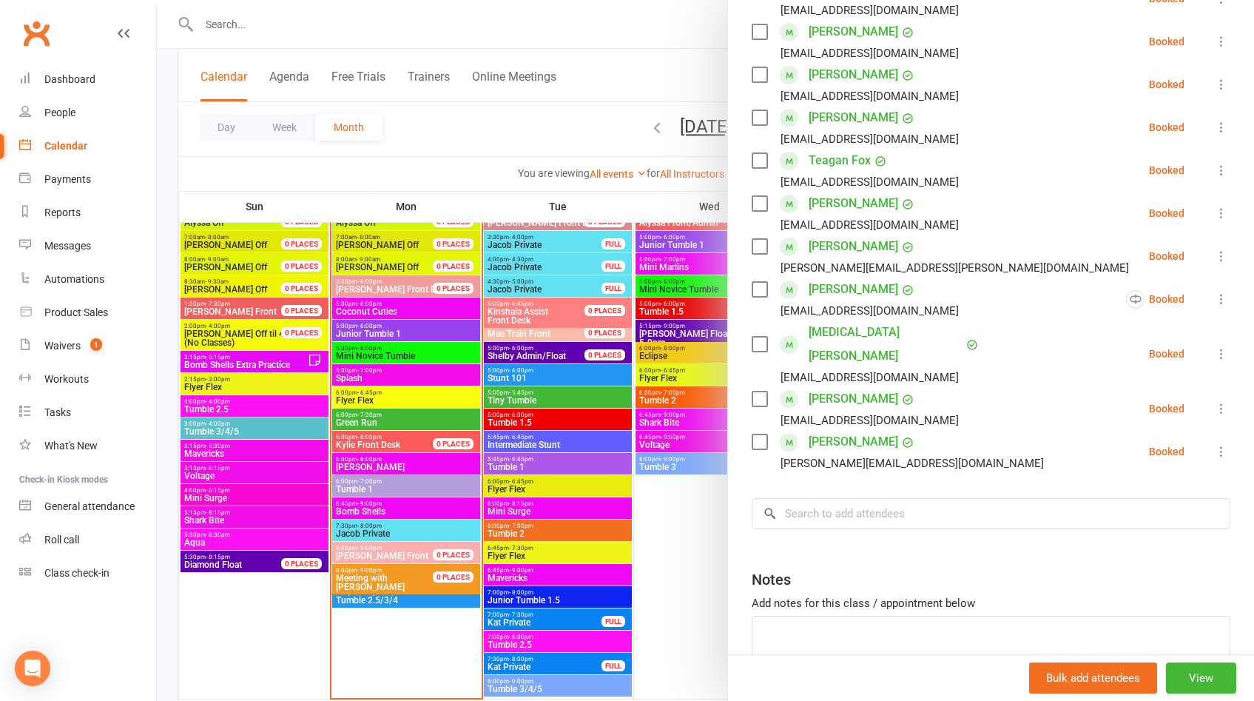
scroll to position [321, 0]
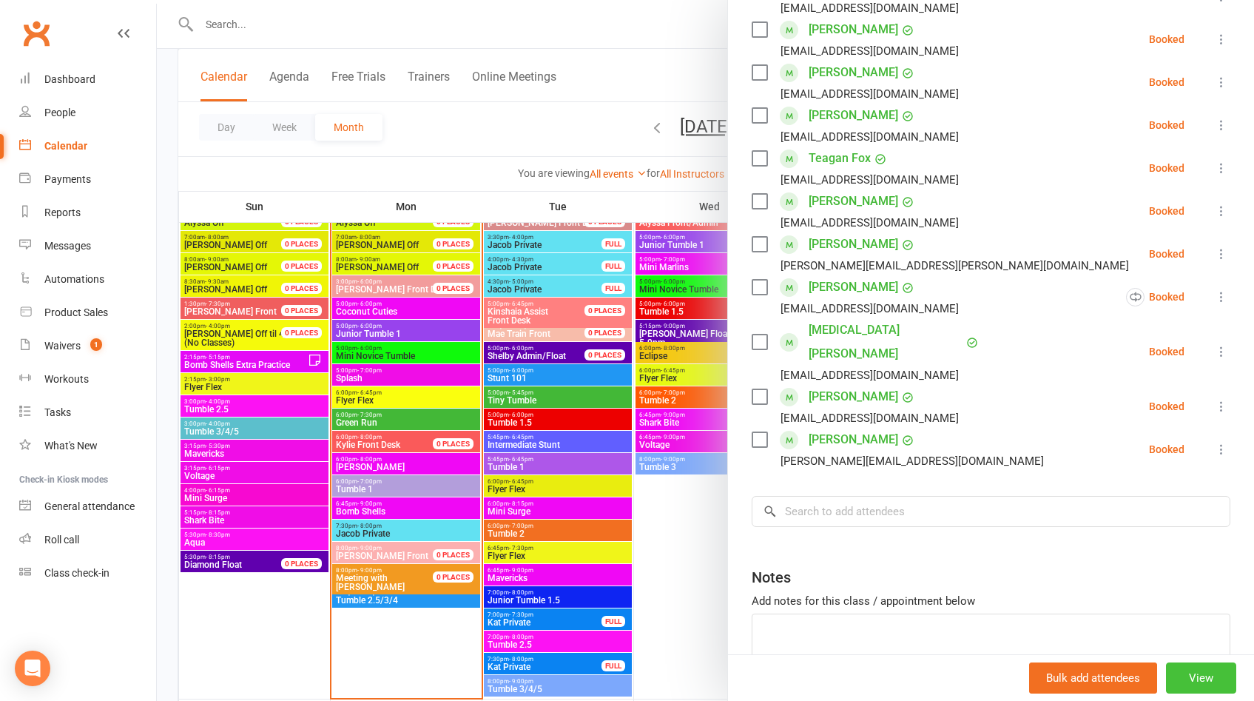
click at [1180, 690] on button "View" at bounding box center [1201, 677] width 70 height 31
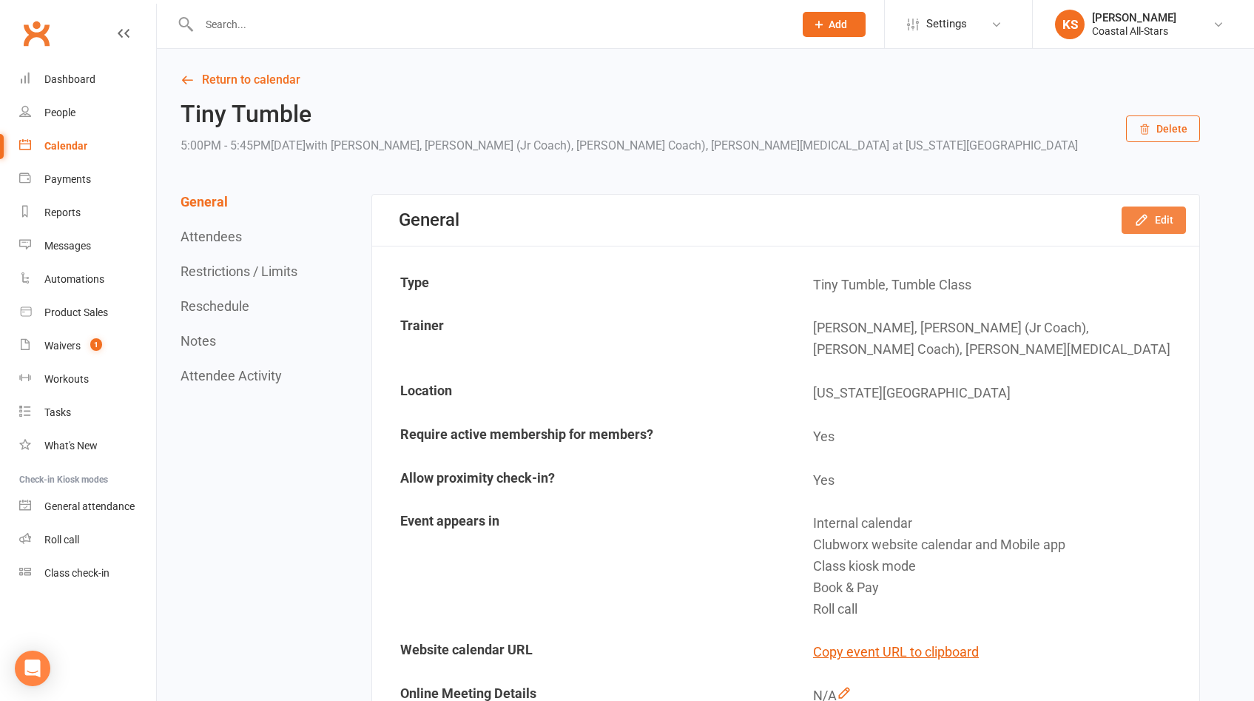
click at [1140, 215] on icon "button" at bounding box center [1141, 219] width 15 height 15
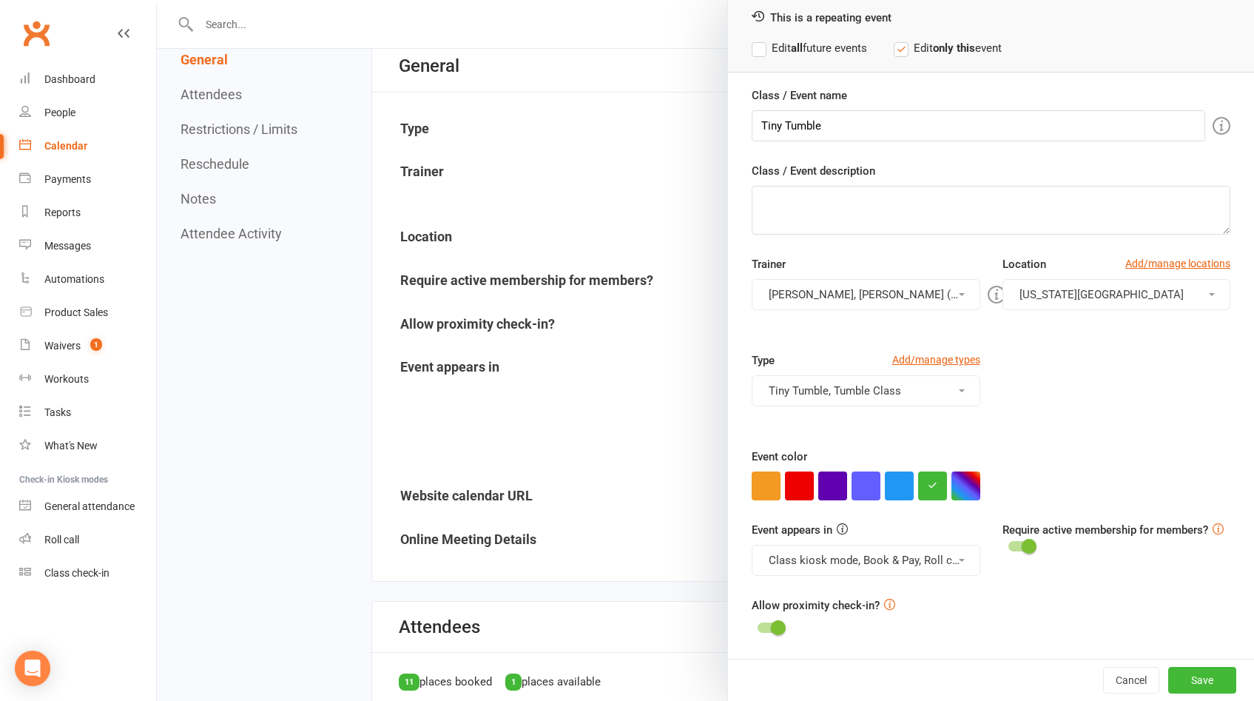
scroll to position [156, 0]
click at [286, 123] on div at bounding box center [705, 350] width 1097 height 701
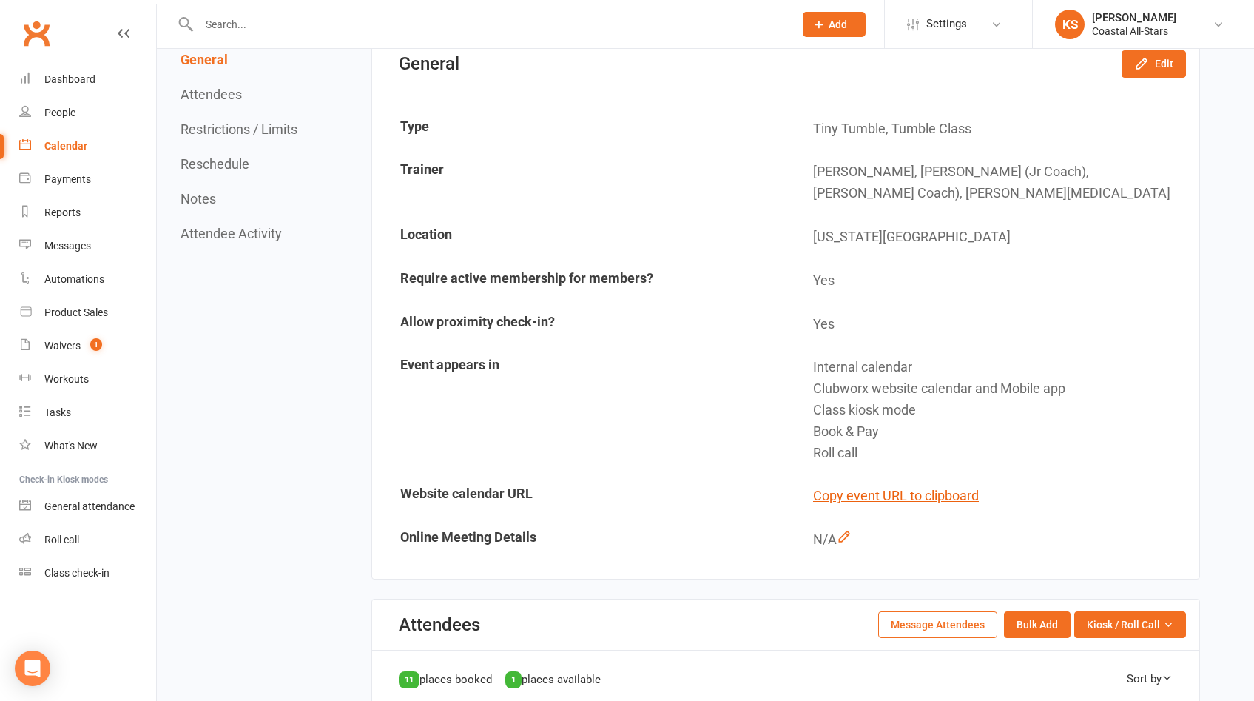
click at [273, 131] on button "Restrictions / Limits" at bounding box center [238, 129] width 117 height 16
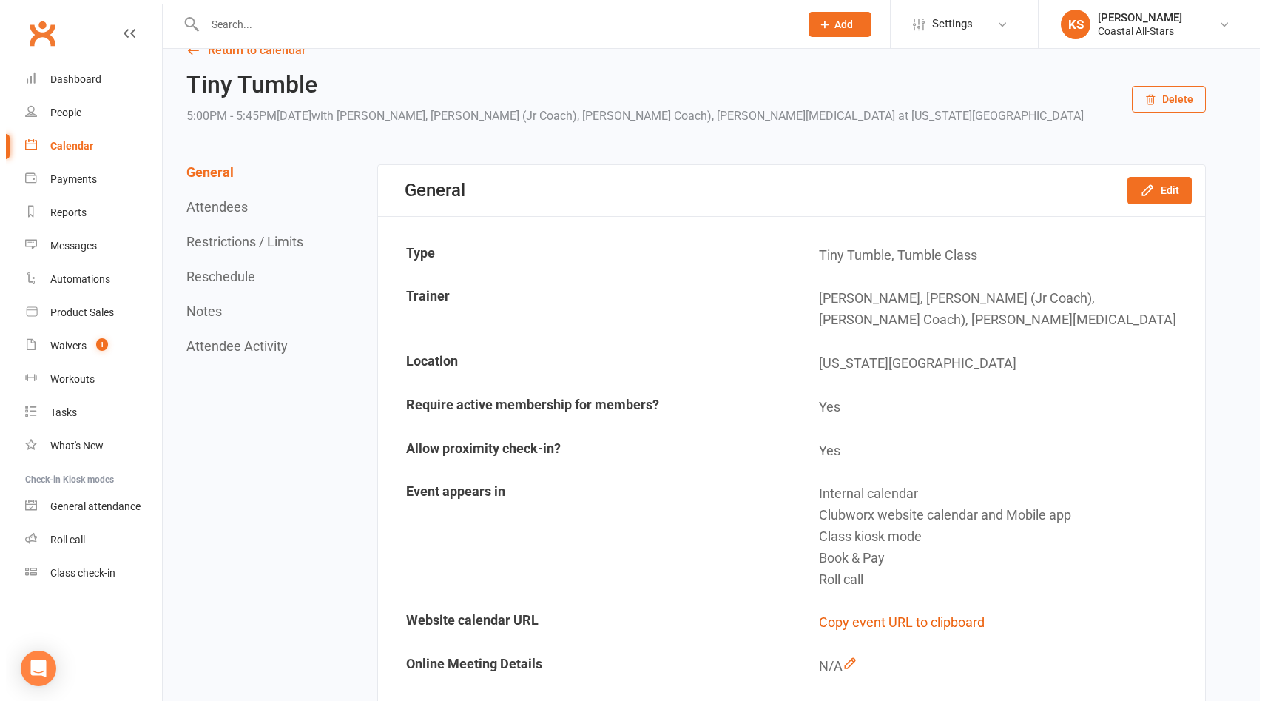
scroll to position [0, 0]
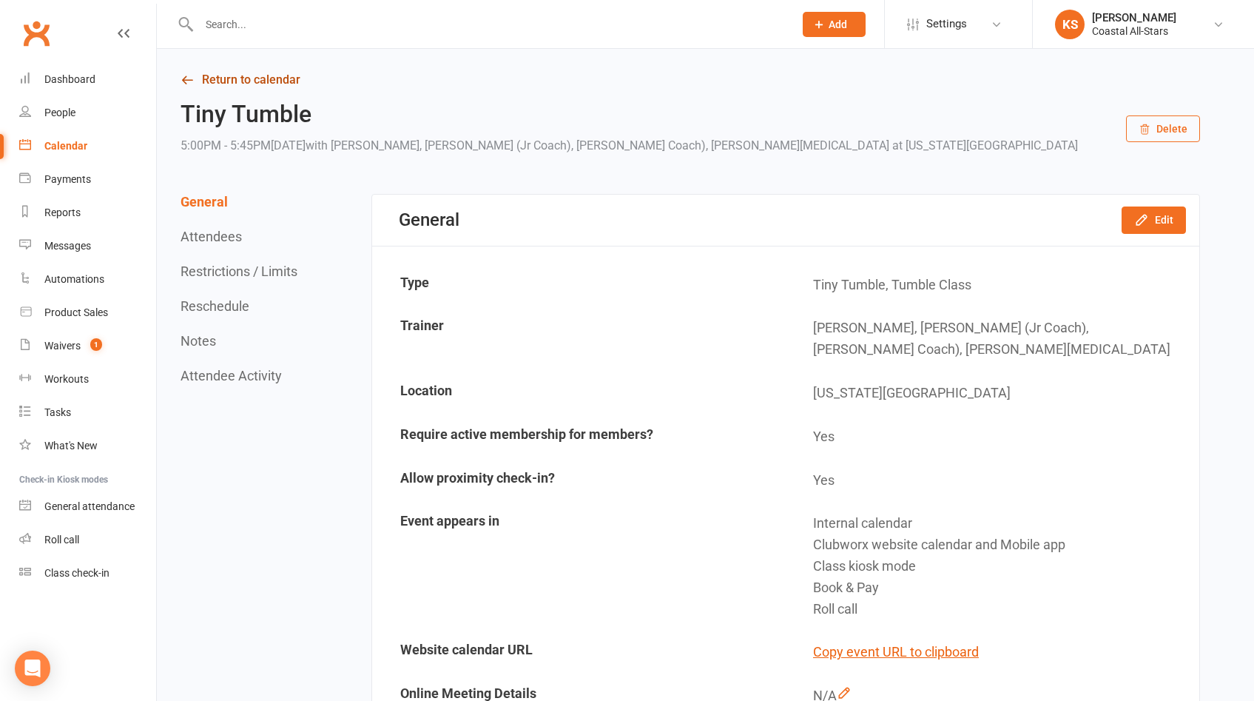
click at [228, 78] on link "Return to calendar" at bounding box center [689, 80] width 1019 height 21
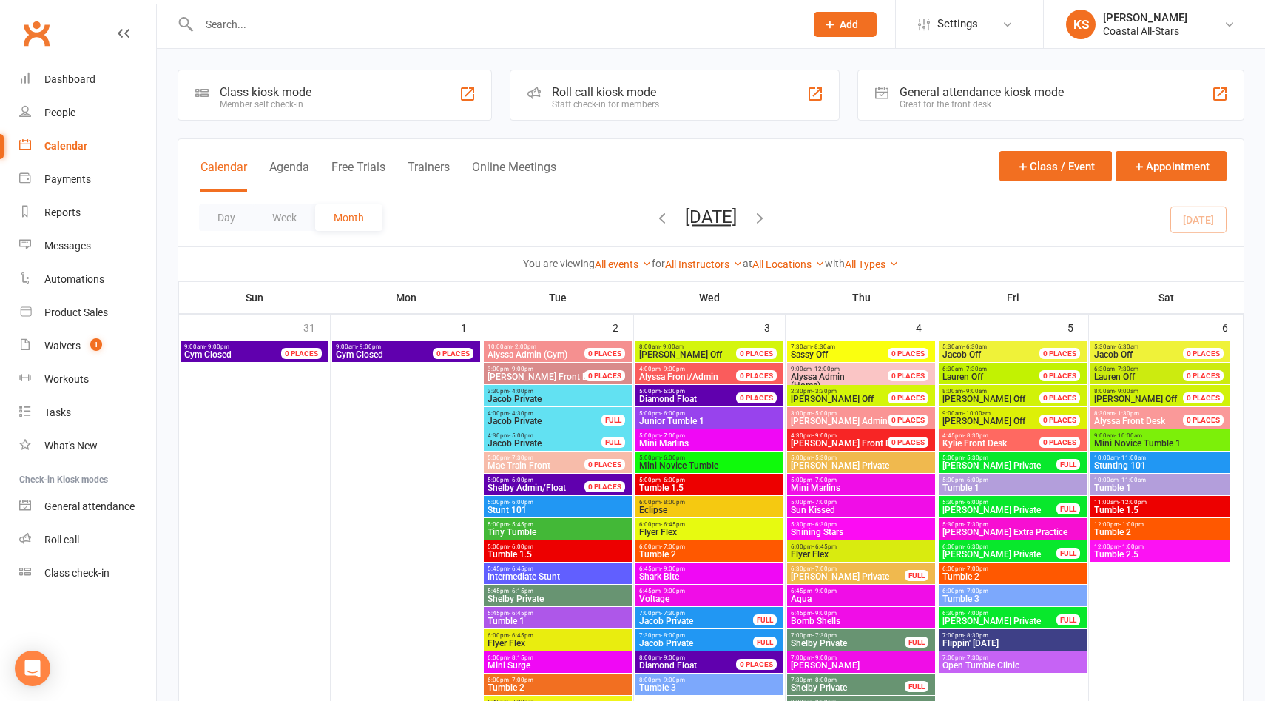
click at [448, 20] on input "text" at bounding box center [495, 24] width 600 height 21
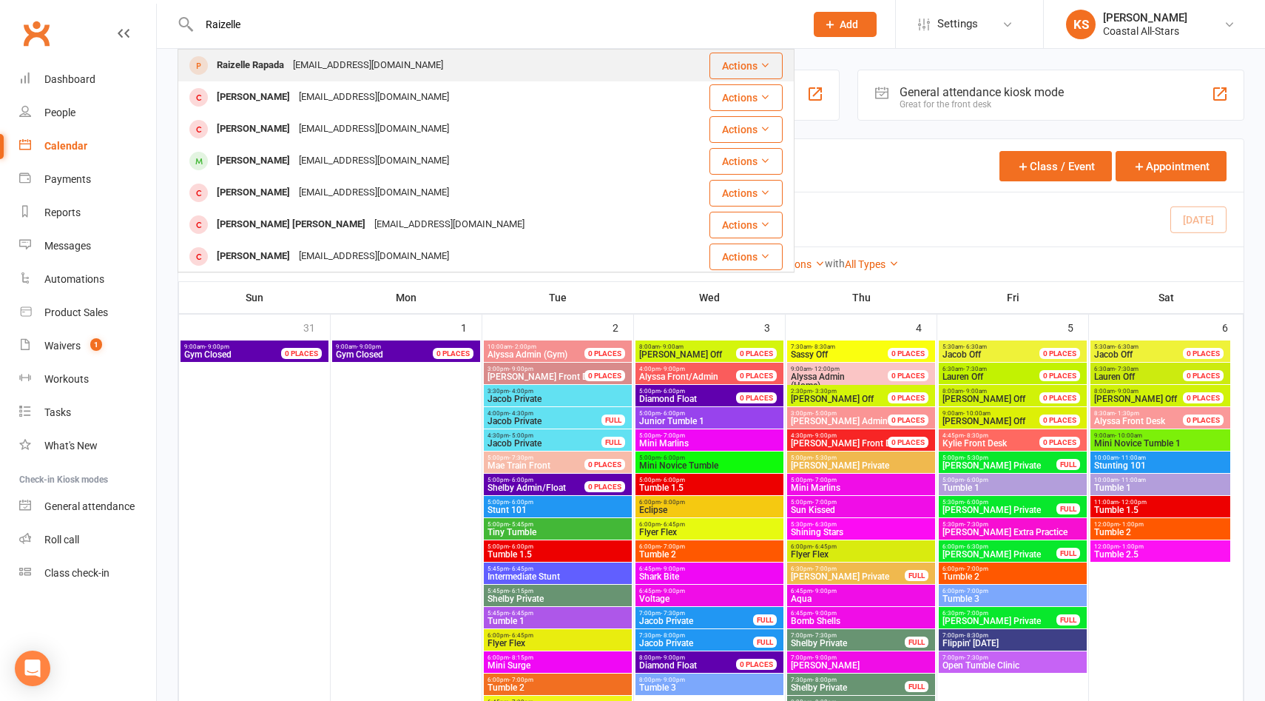
type input "Raizelle"
click at [433, 63] on div "Raizelle Rapada [EMAIL_ADDRESS][DOMAIN_NAME]" at bounding box center [427, 65] width 496 height 30
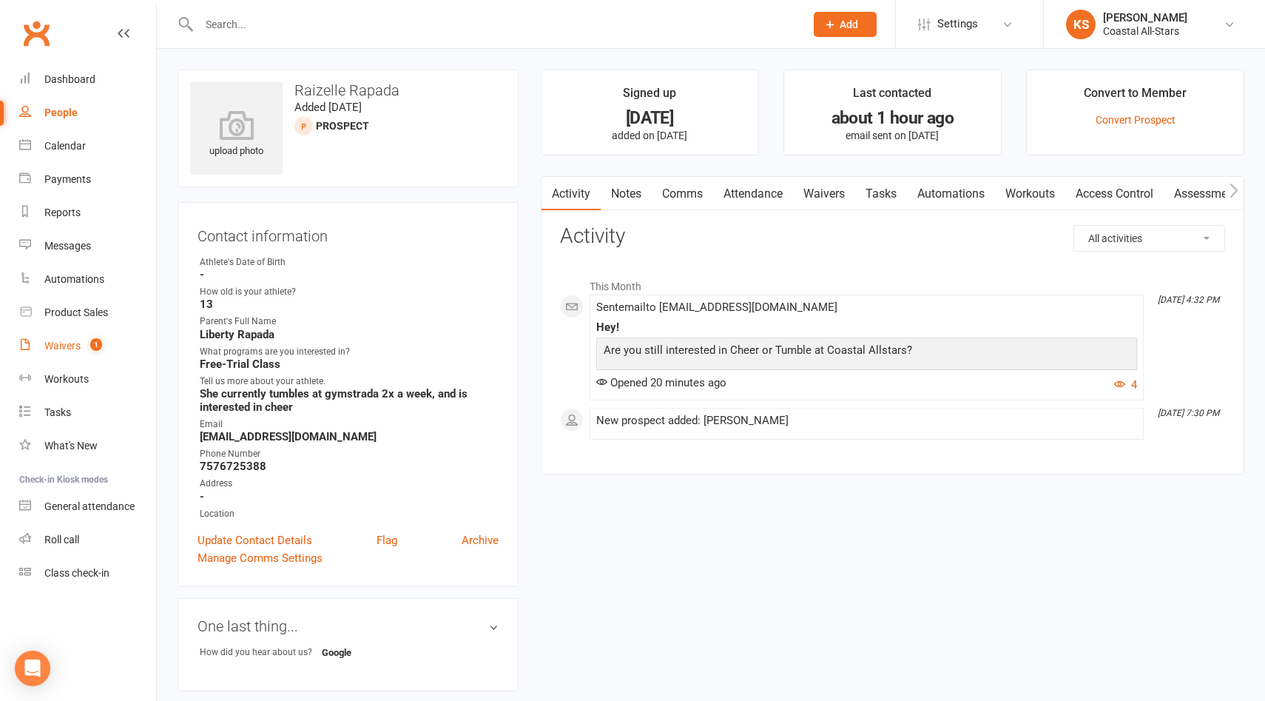
click at [75, 351] on div "Waivers" at bounding box center [62, 346] width 36 height 12
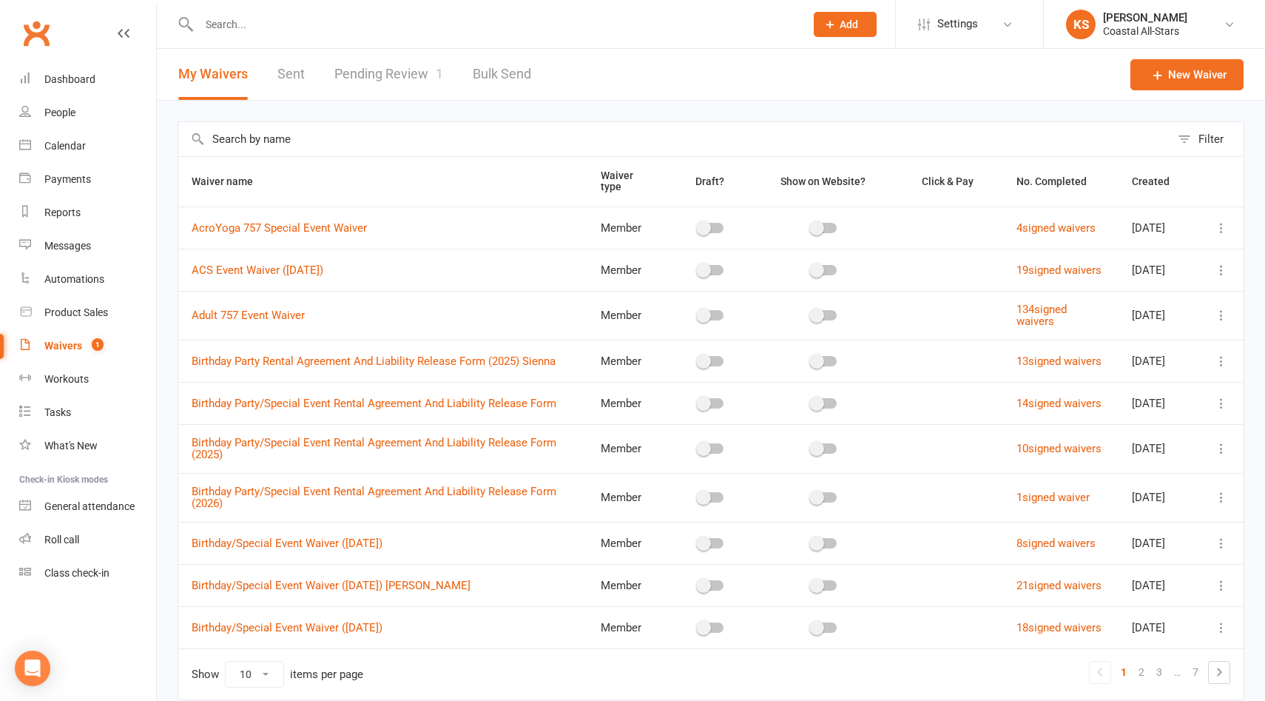
click at [394, 80] on link "Pending Review 1" at bounding box center [388, 74] width 109 height 51
select select "25"
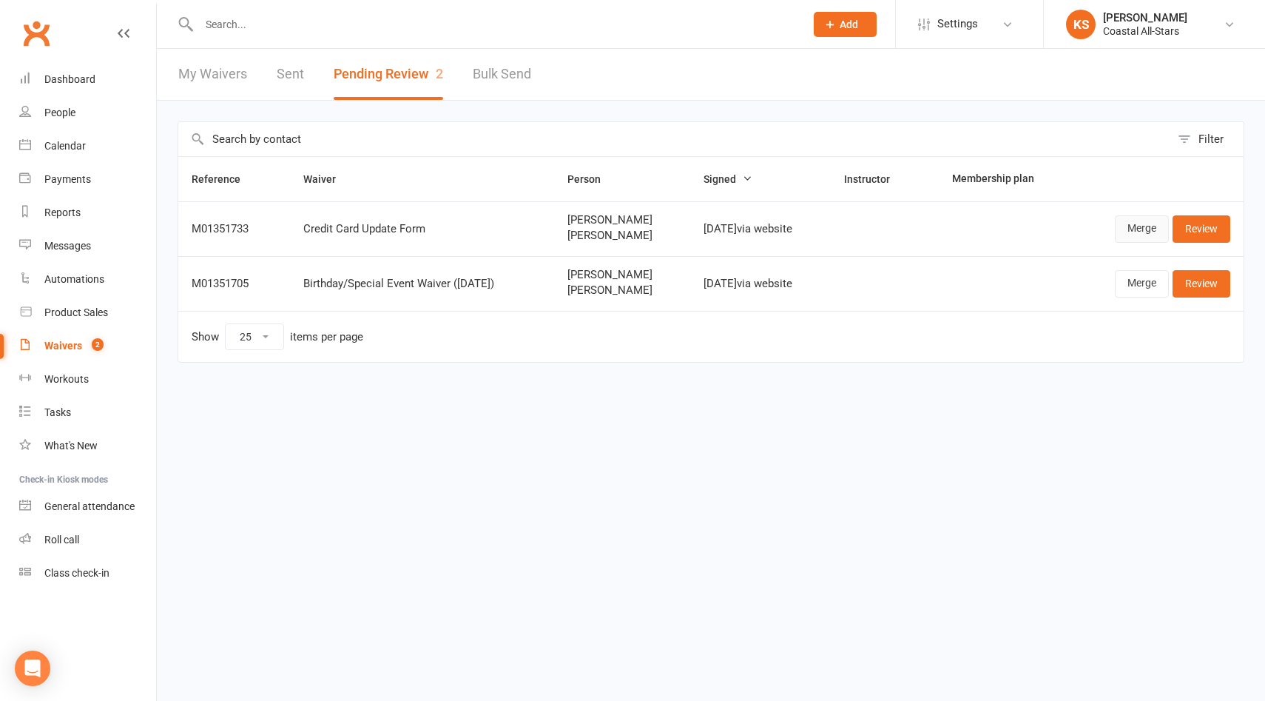
click at [1134, 227] on link "Merge" at bounding box center [1142, 228] width 54 height 27
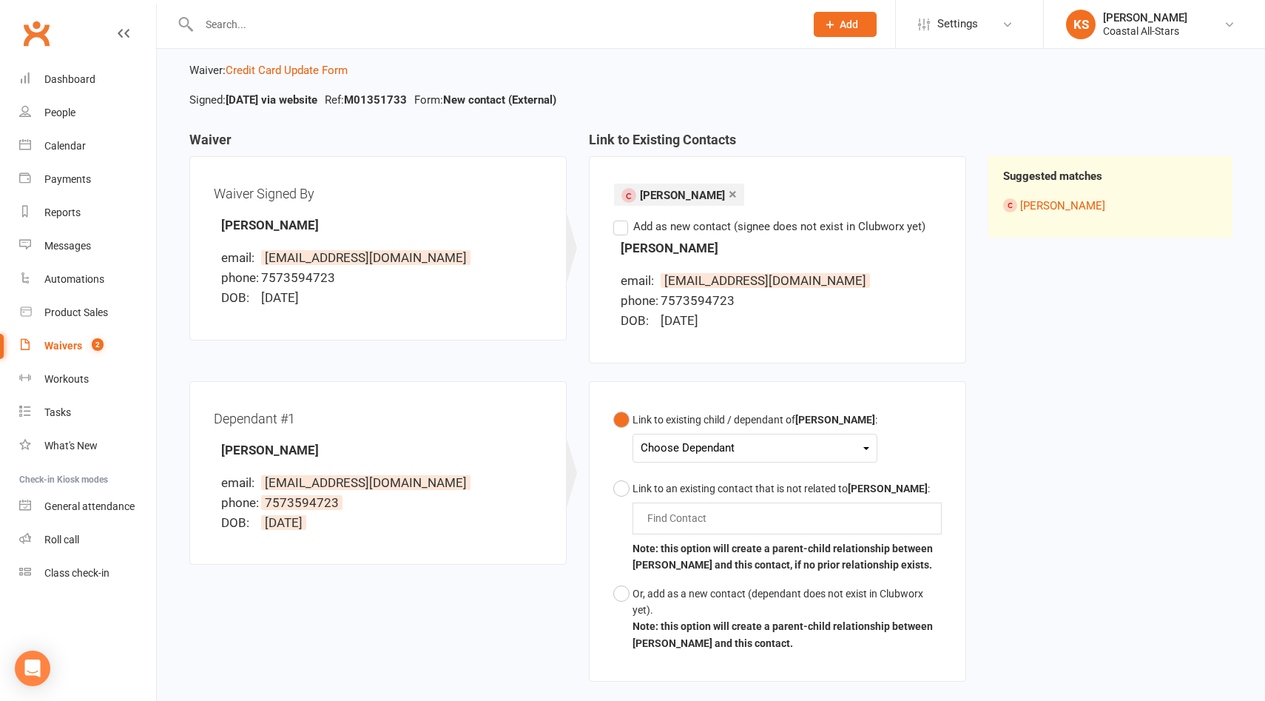
scroll to position [107, 0]
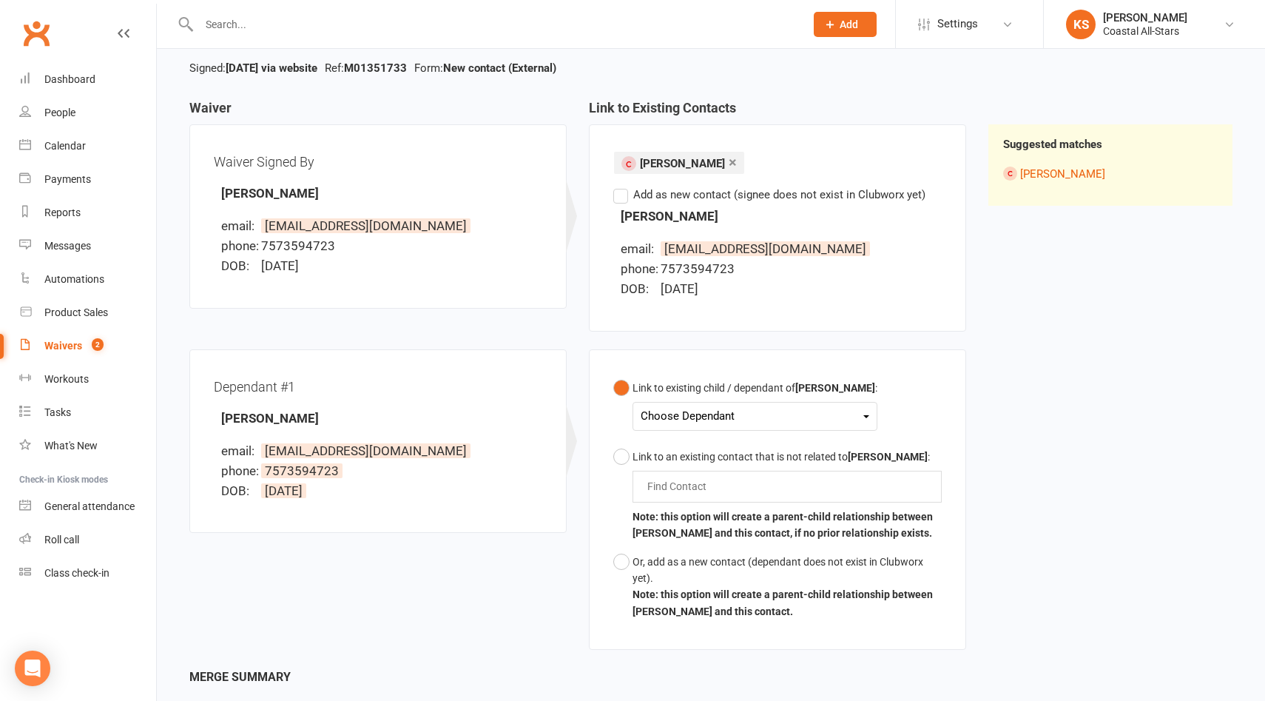
click at [707, 413] on div "Choose Dependant" at bounding box center [755, 416] width 229 height 20
click at [698, 450] on link "[PERSON_NAME]" at bounding box center [714, 451] width 146 height 32
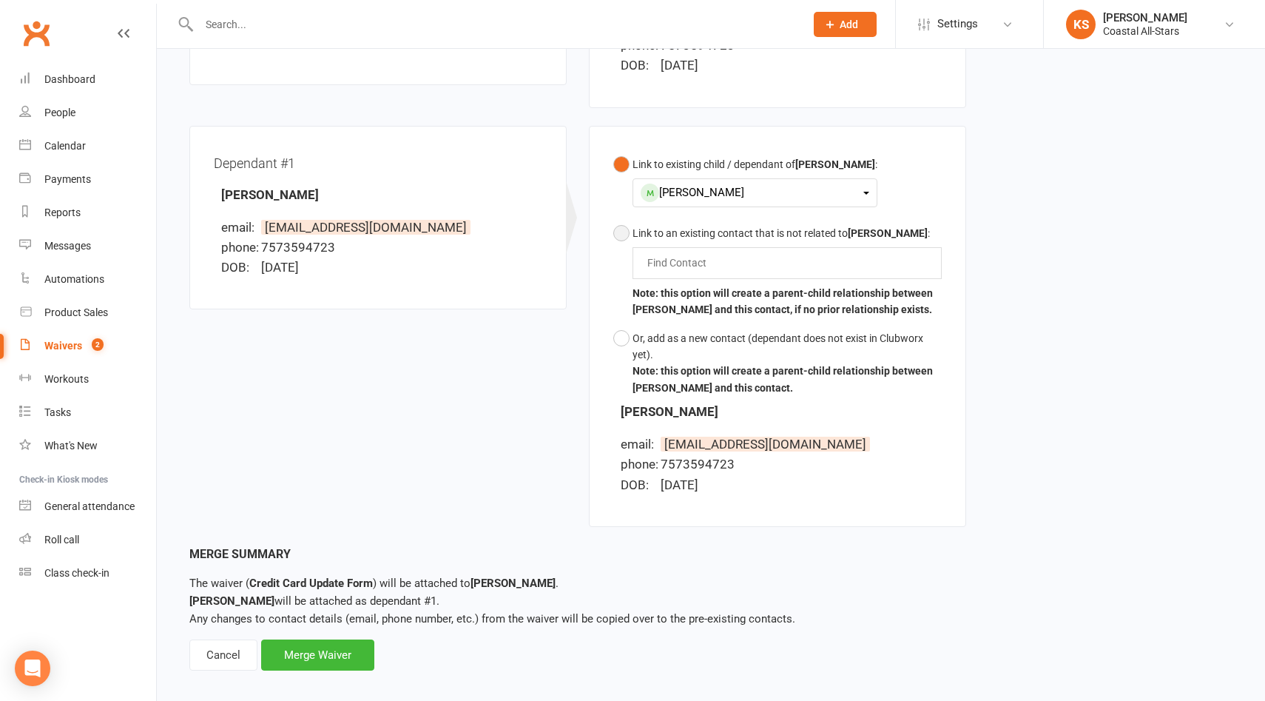
scroll to position [345, 0]
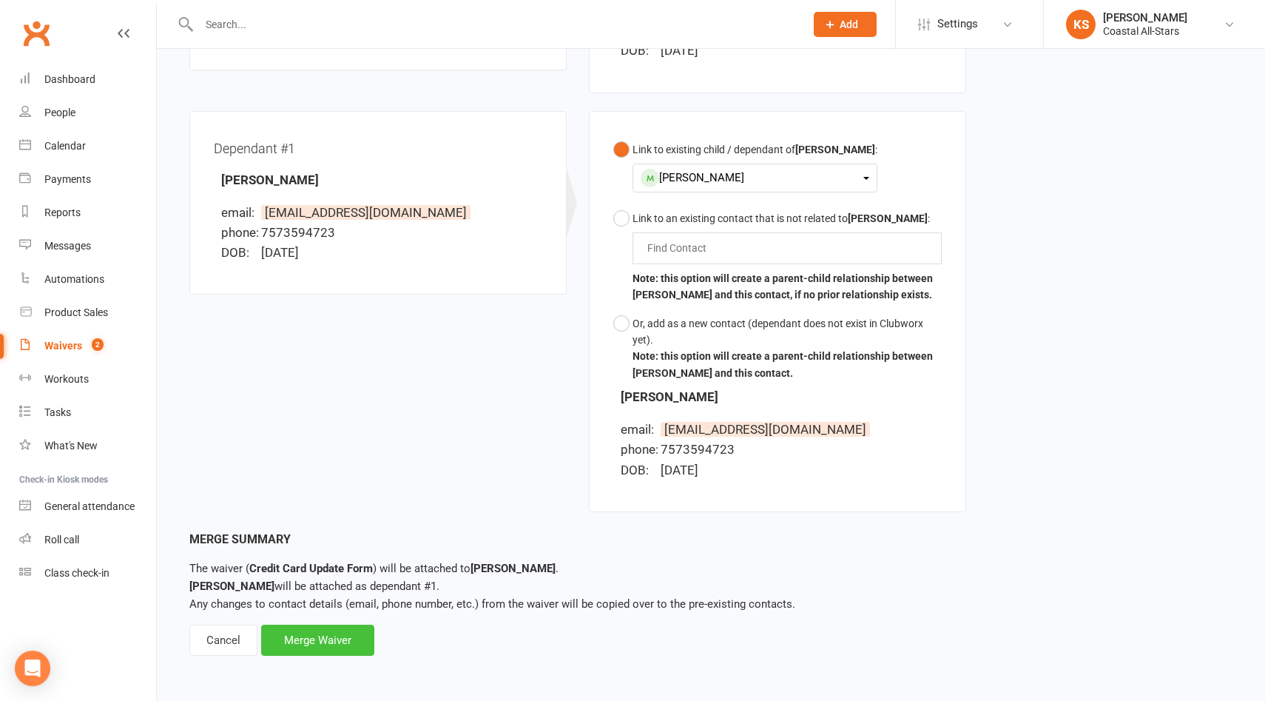
click at [307, 635] on div "Merge Waiver" at bounding box center [317, 639] width 113 height 31
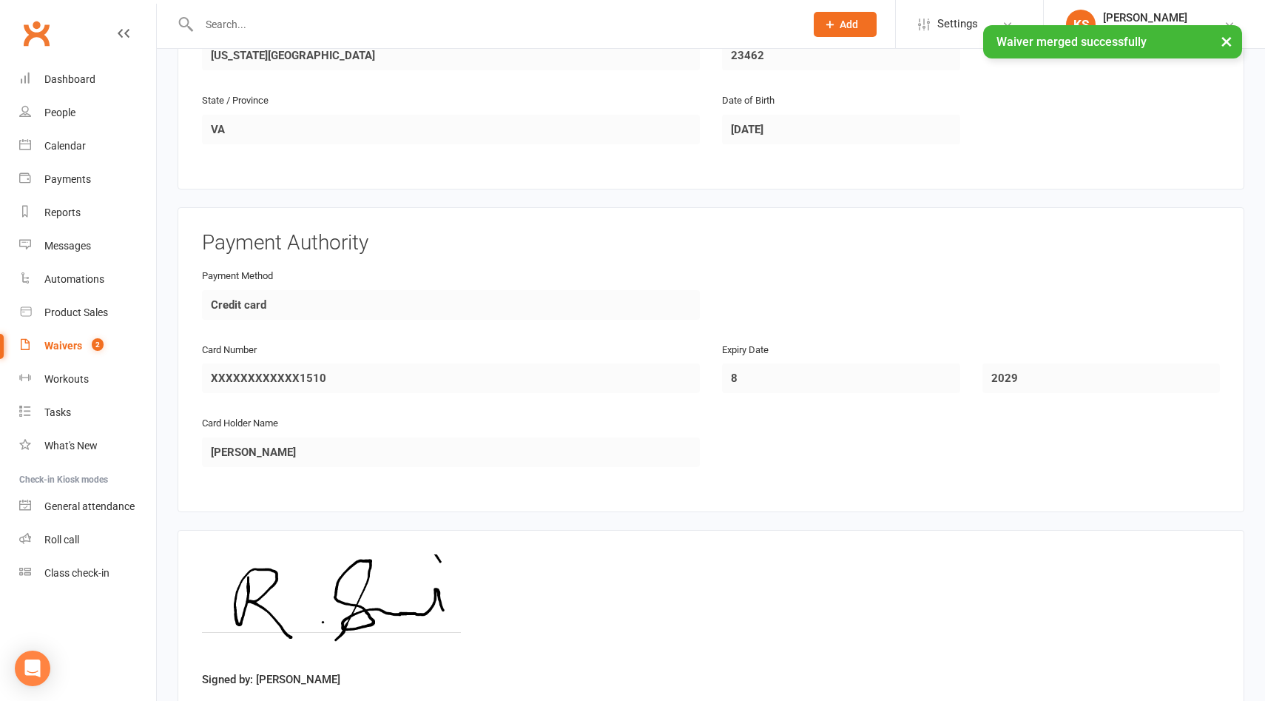
scroll to position [1186, 0]
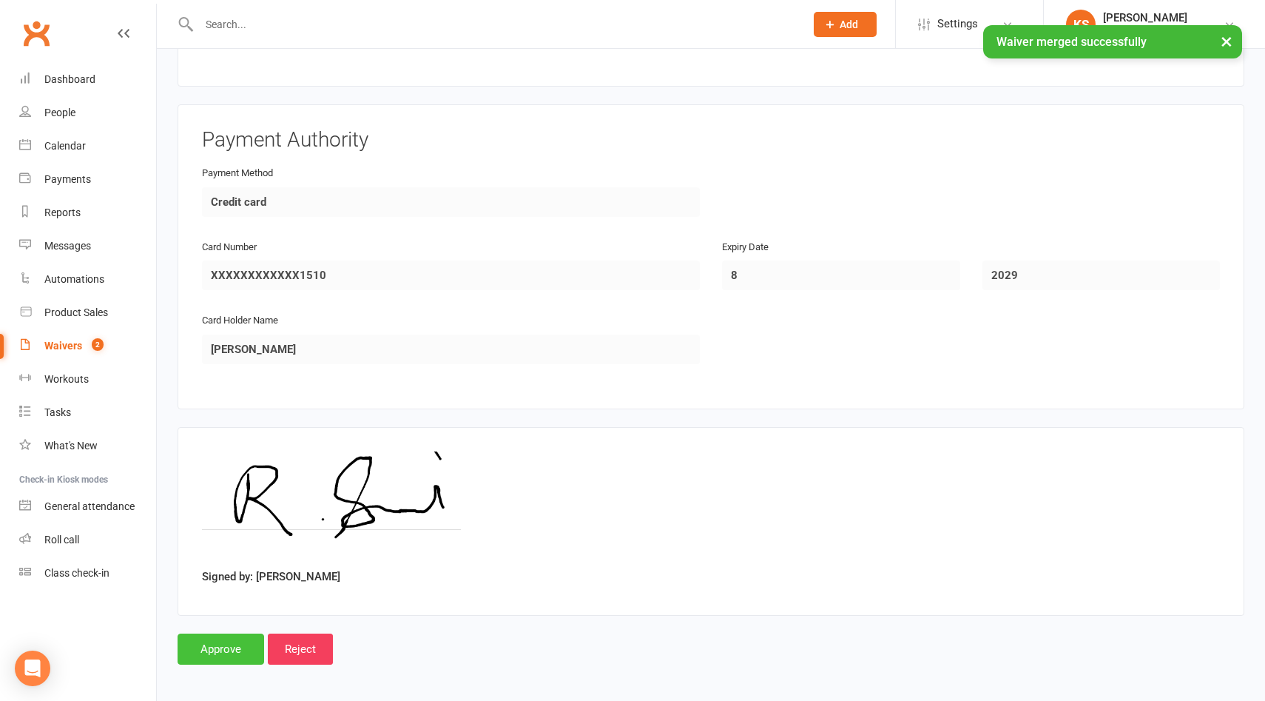
click at [226, 643] on input "Approve" at bounding box center [221, 648] width 87 height 31
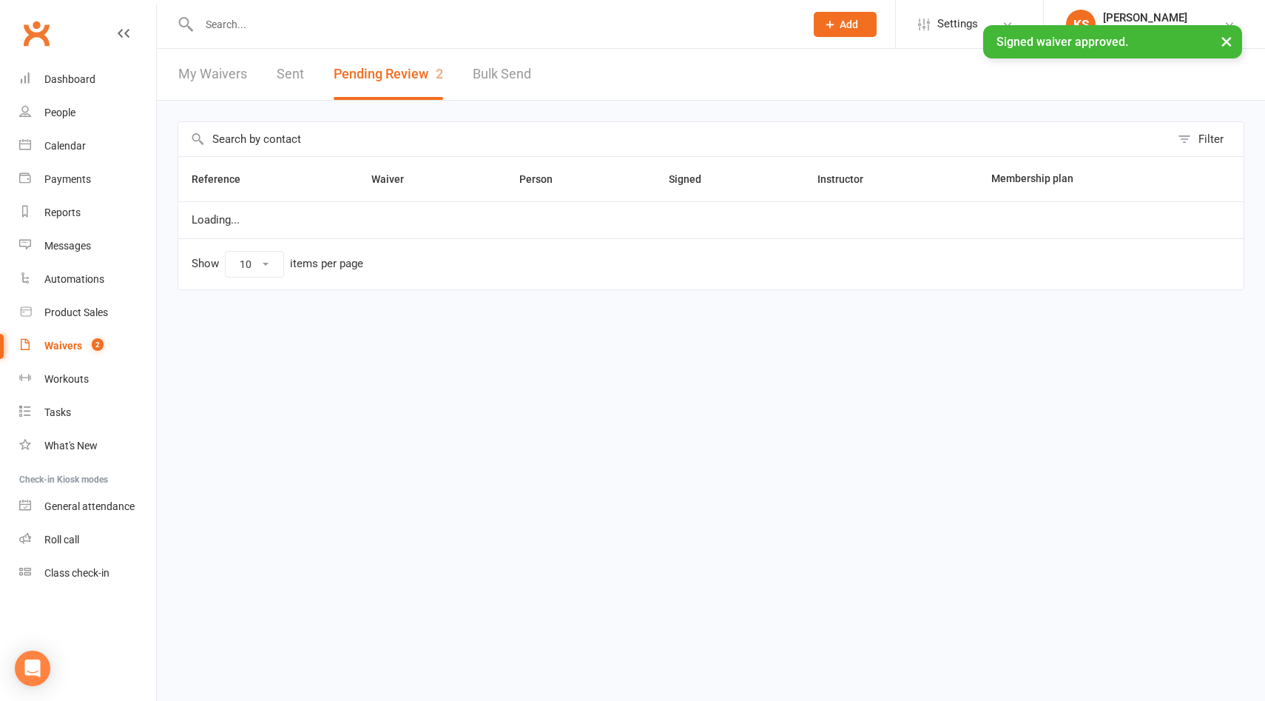
select select "25"
